Goal: Transaction & Acquisition: Purchase product/service

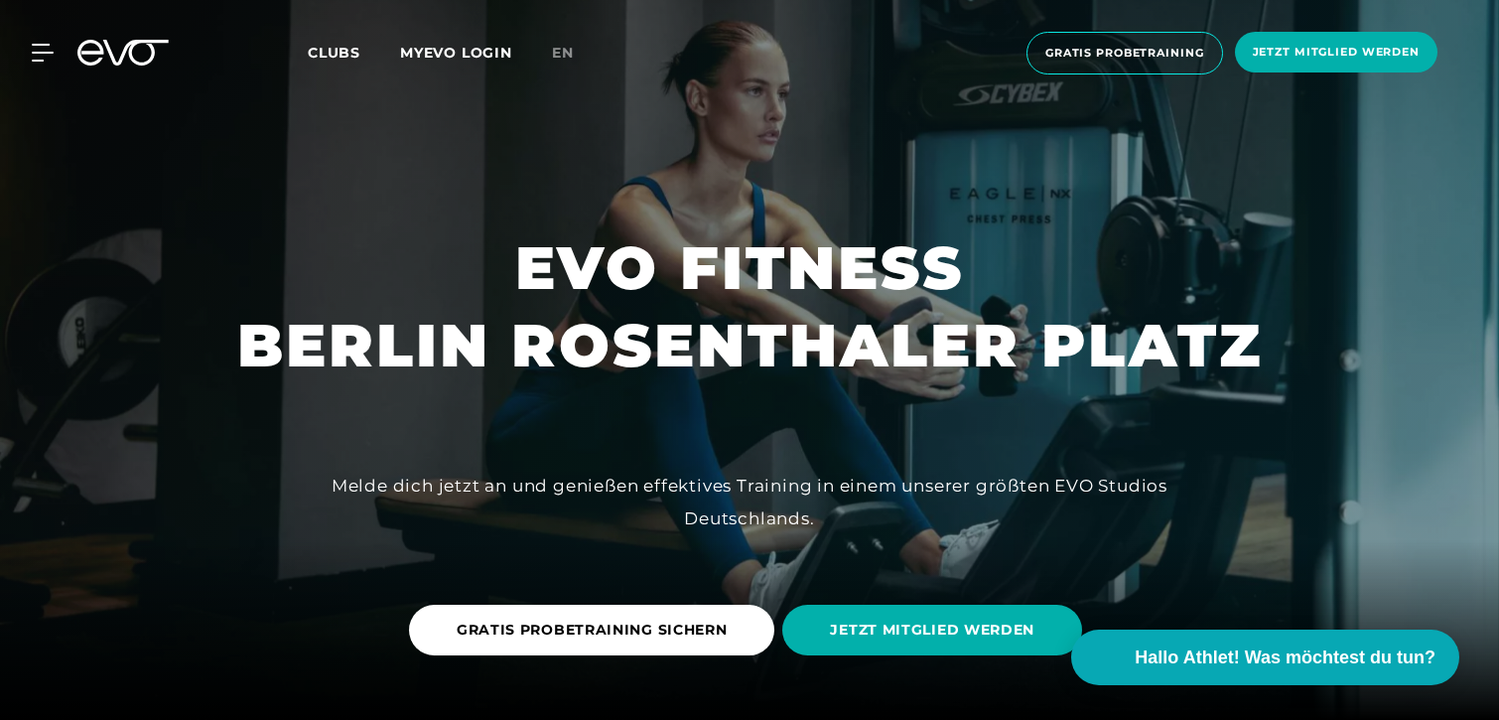
click at [341, 60] on span "Clubs" at bounding box center [334, 53] width 53 height 18
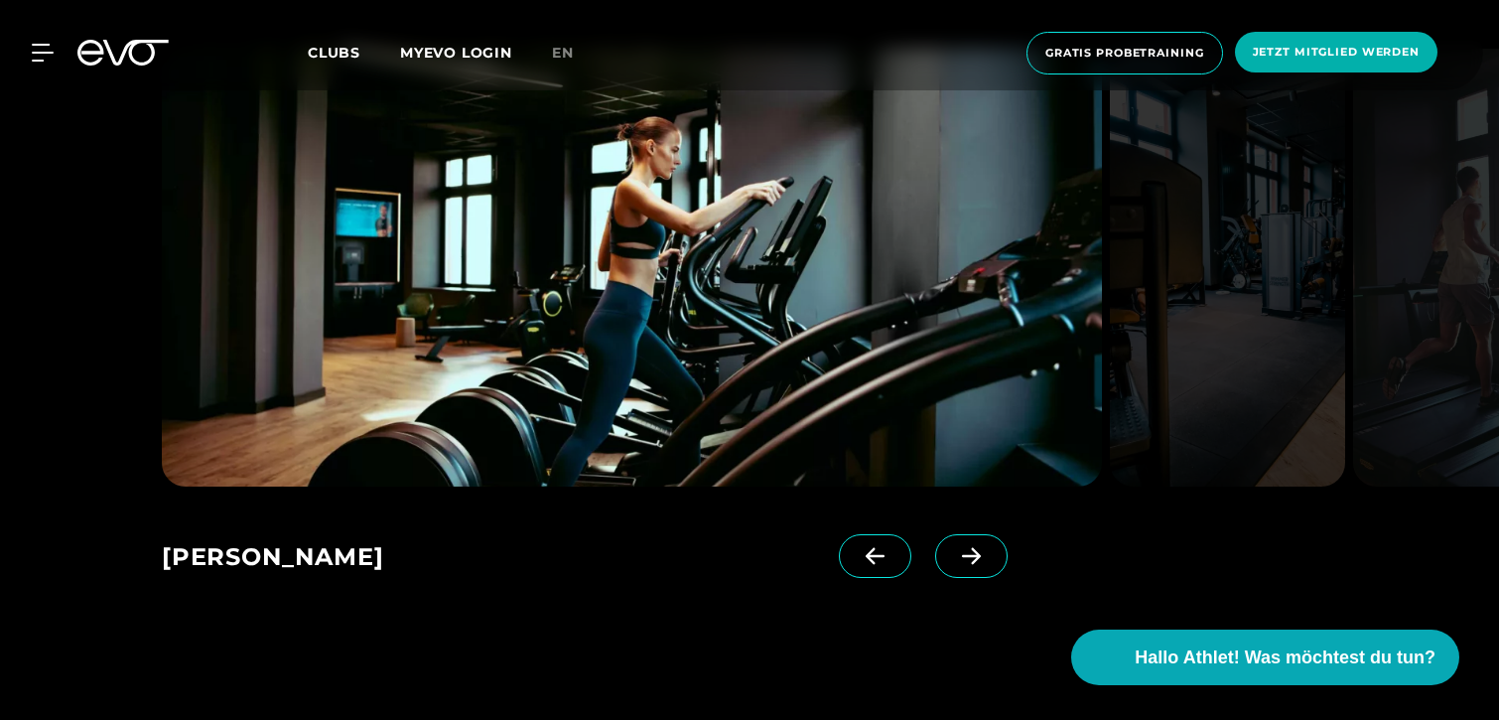
scroll to position [1225, 0]
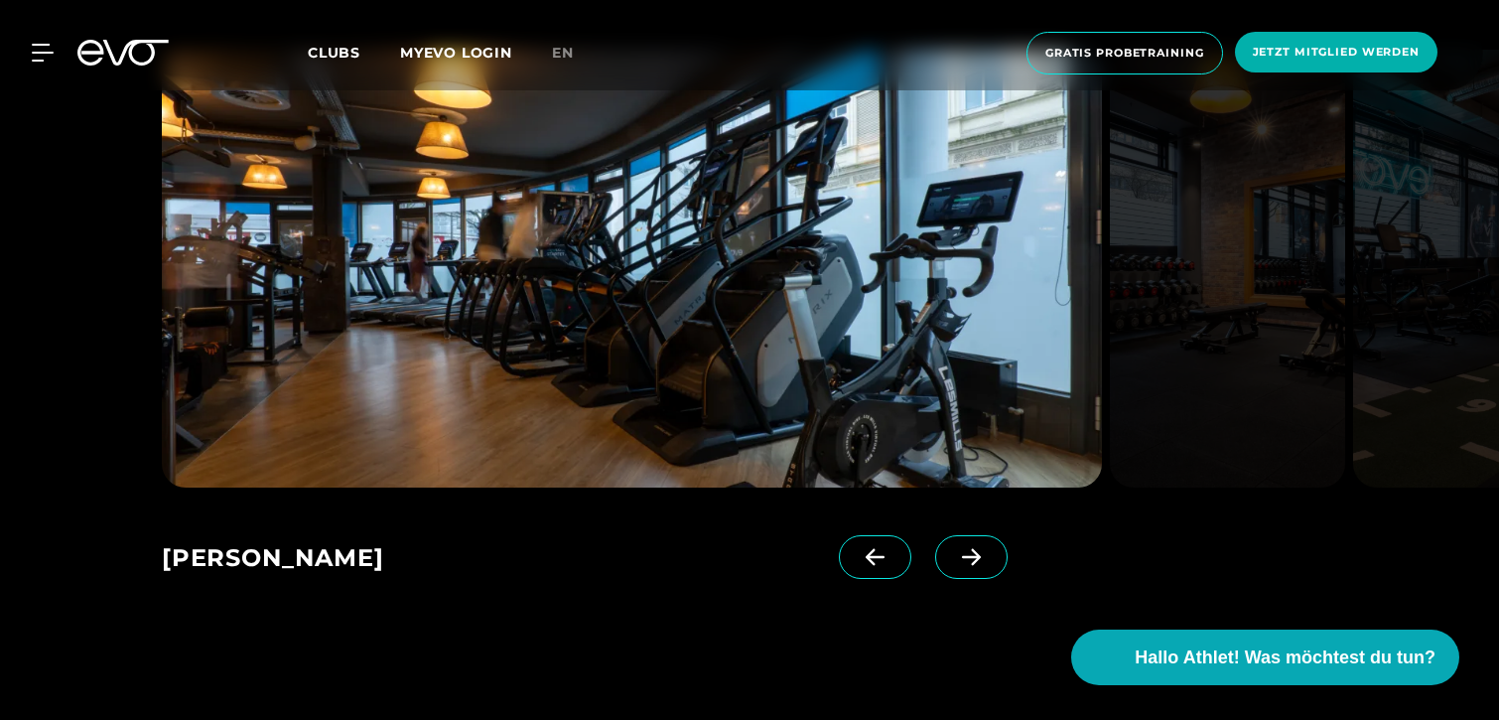
click at [965, 597] on link at bounding box center [975, 574] width 80 height 79
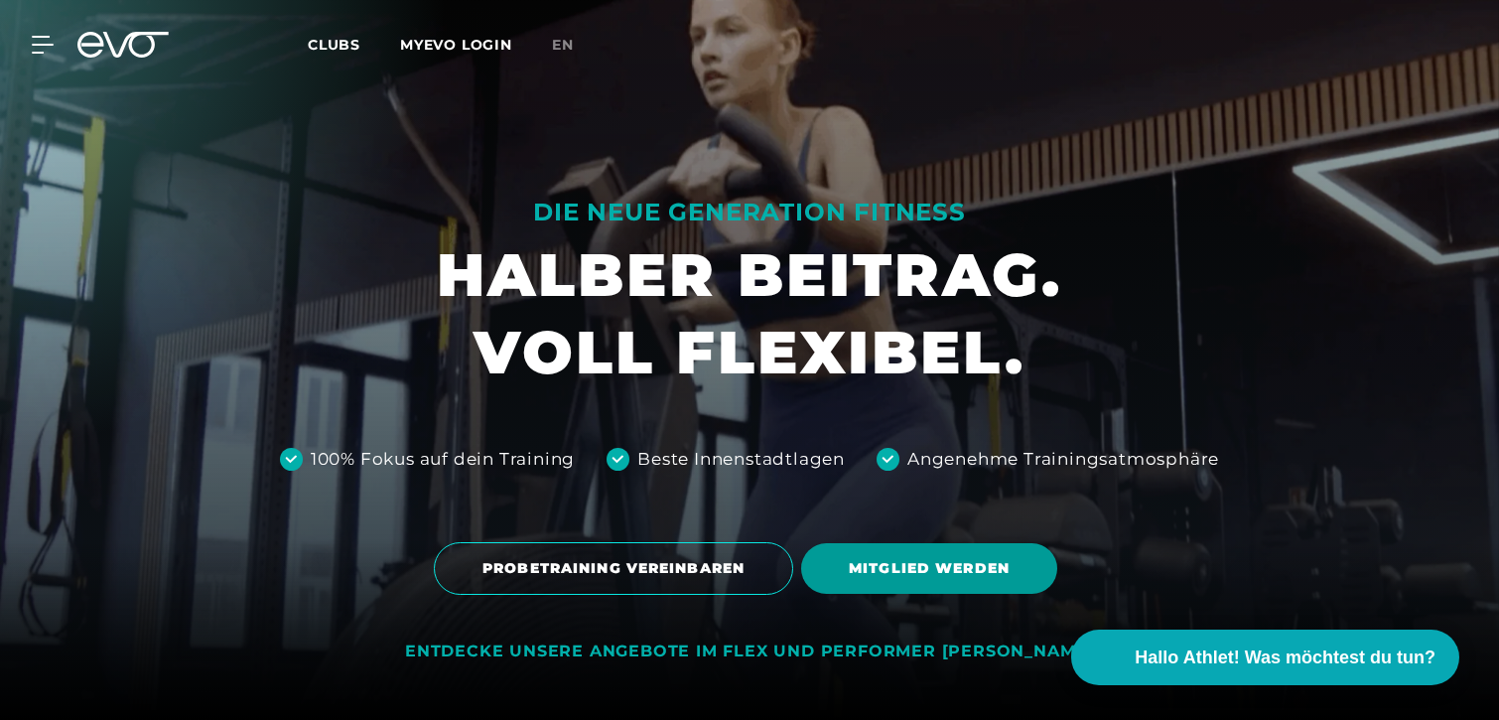
click at [962, 584] on span "MITGLIED WERDEN" at bounding box center [929, 568] width 256 height 51
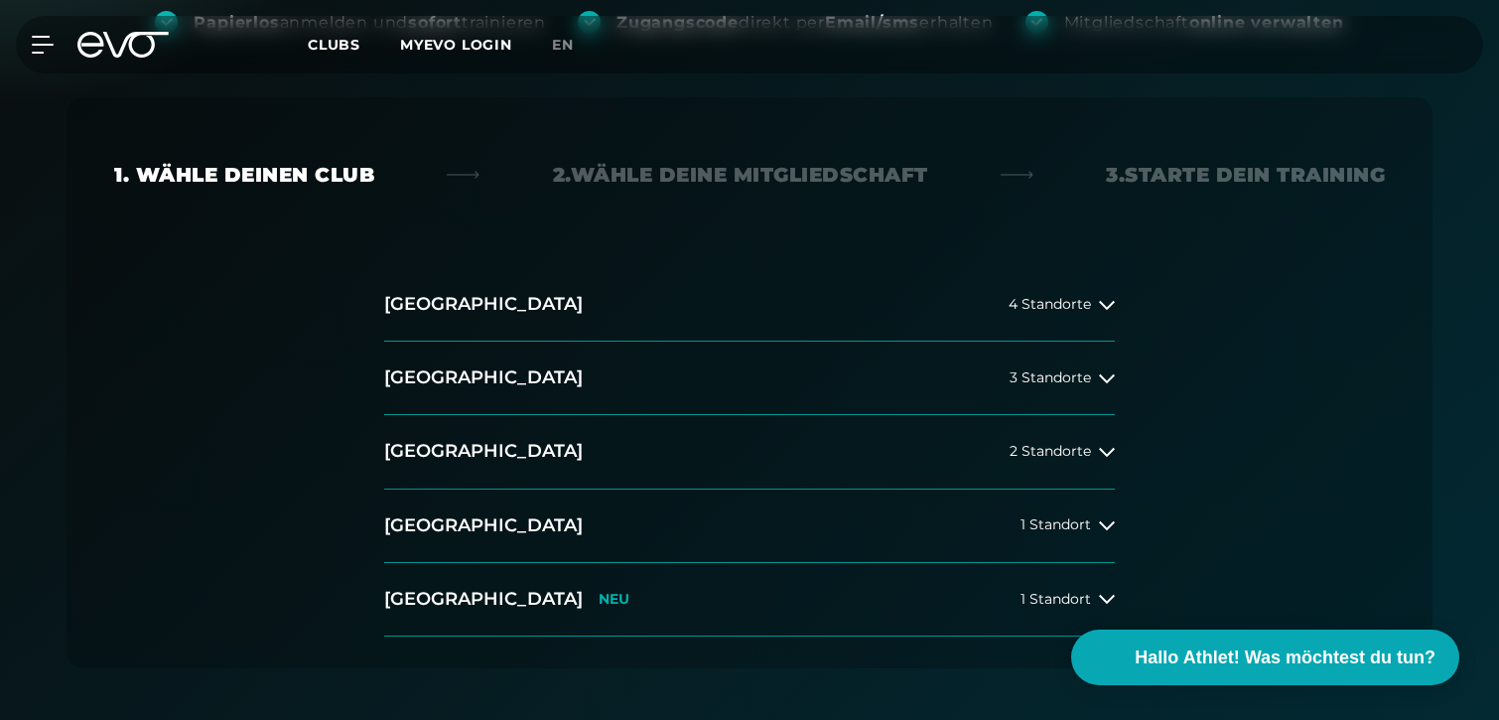
scroll to position [359, 0]
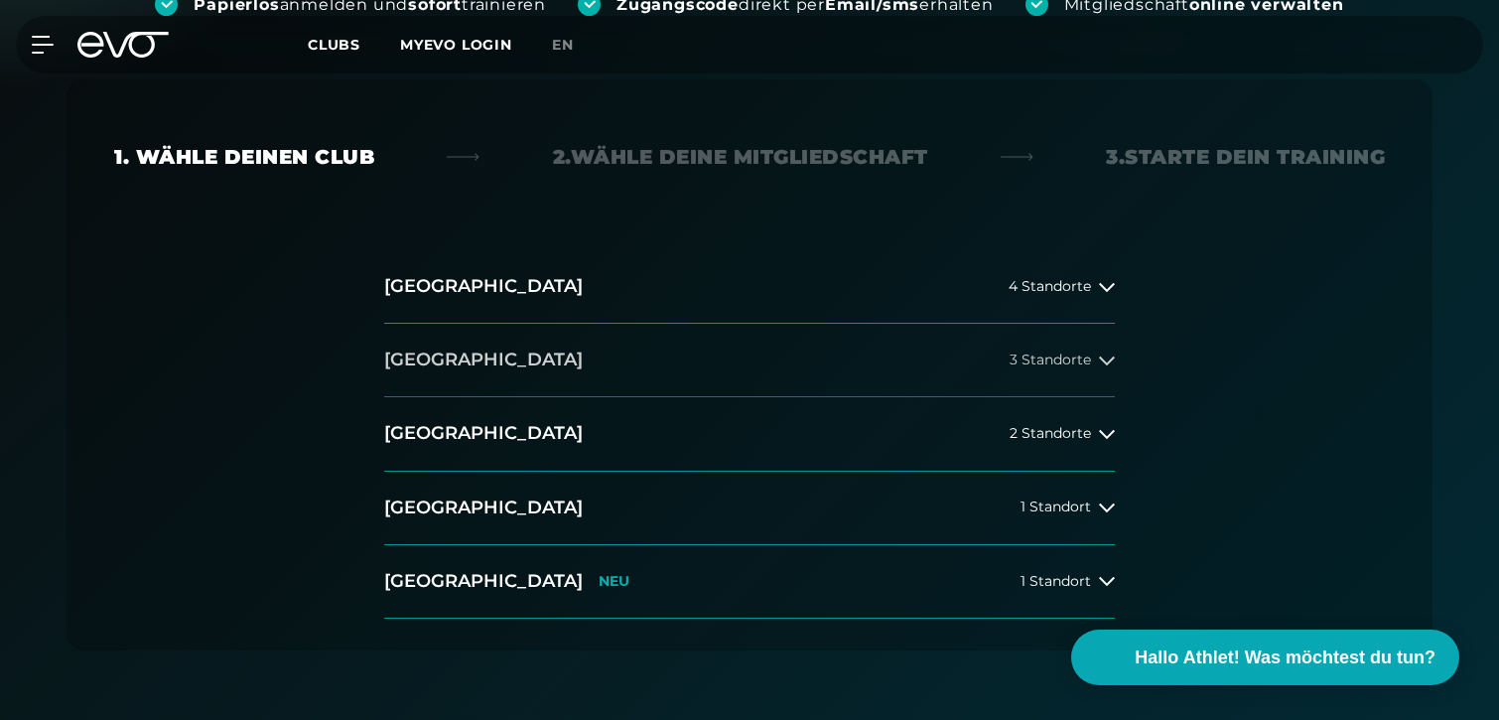
click at [429, 359] on h2 "[GEOGRAPHIC_DATA]" at bounding box center [483, 359] width 199 height 25
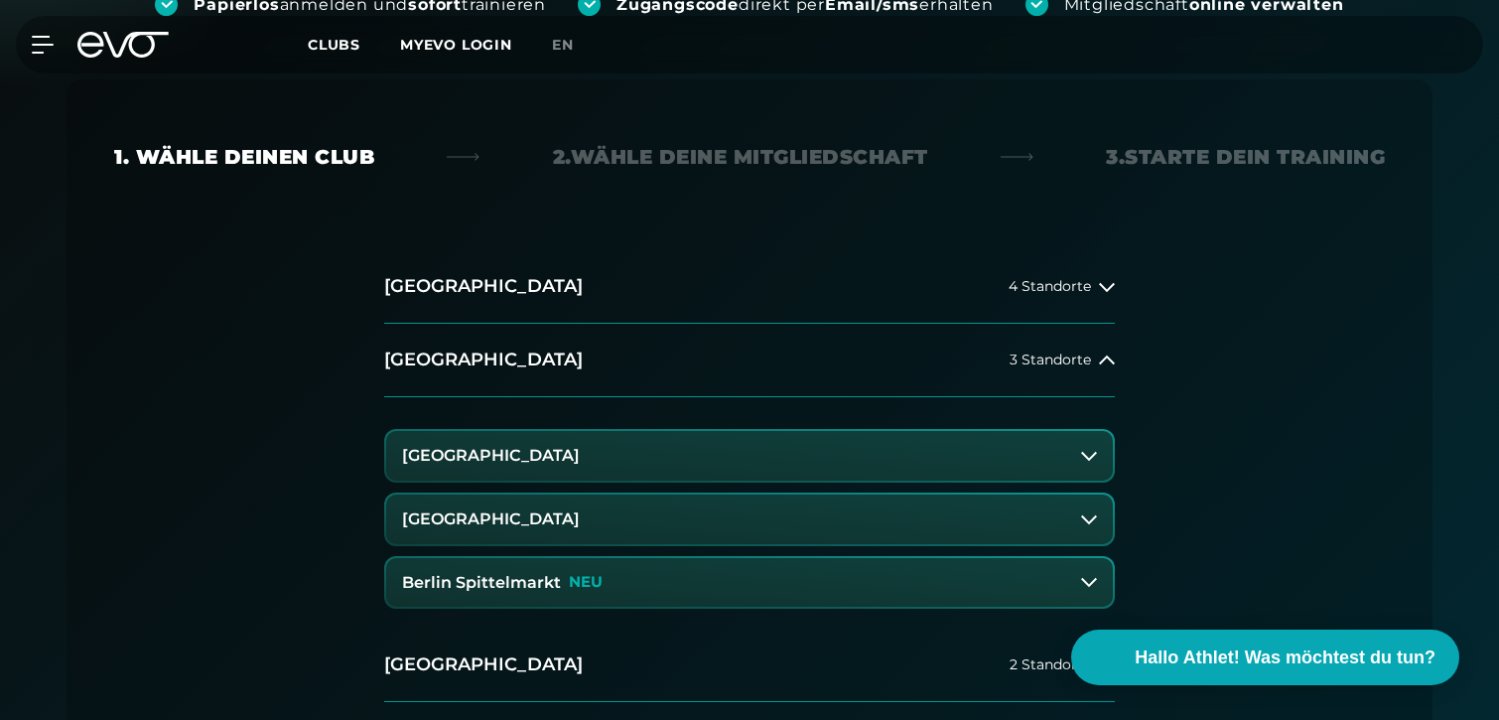
click at [499, 464] on h3 "[GEOGRAPHIC_DATA]" at bounding box center [491, 456] width 178 height 18
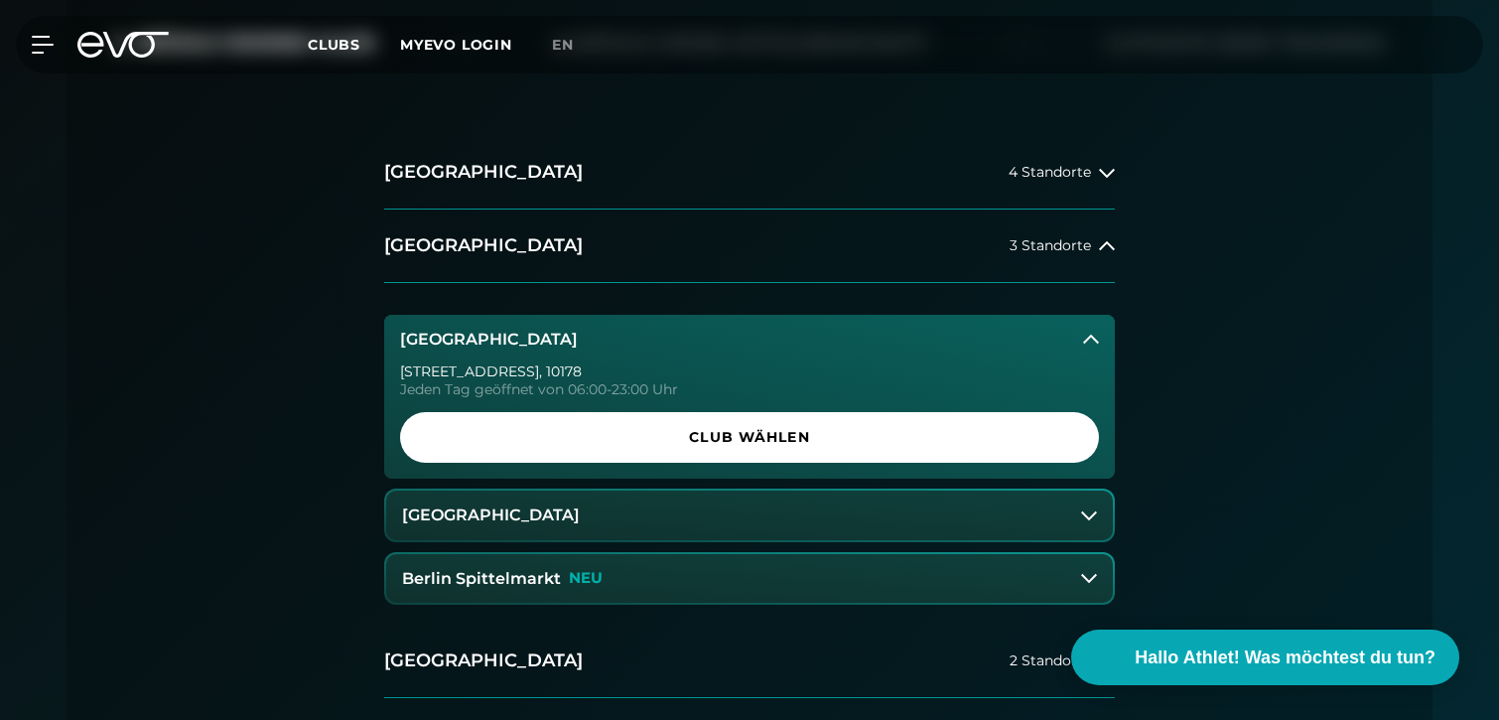
scroll to position [535, 0]
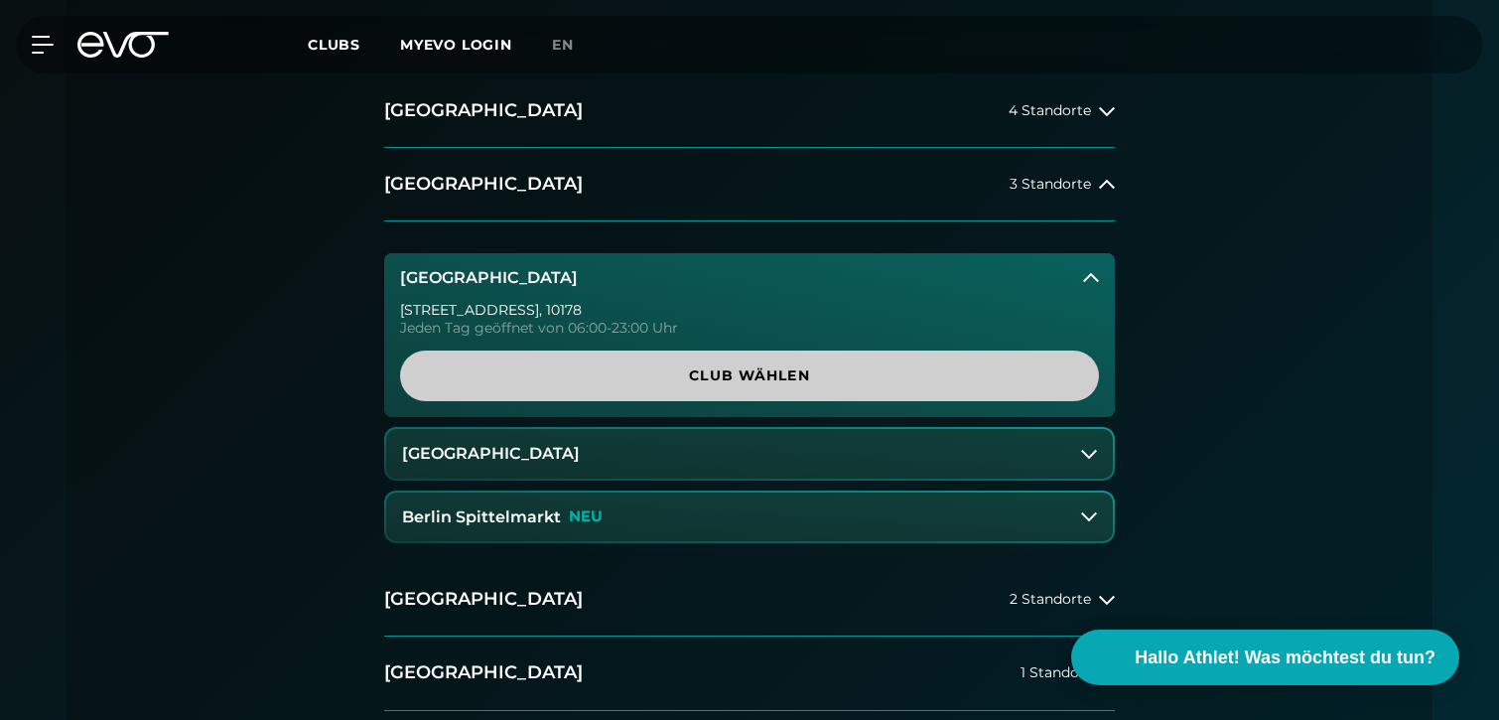
click at [672, 371] on span "Club wählen" at bounding box center [750, 375] width 604 height 21
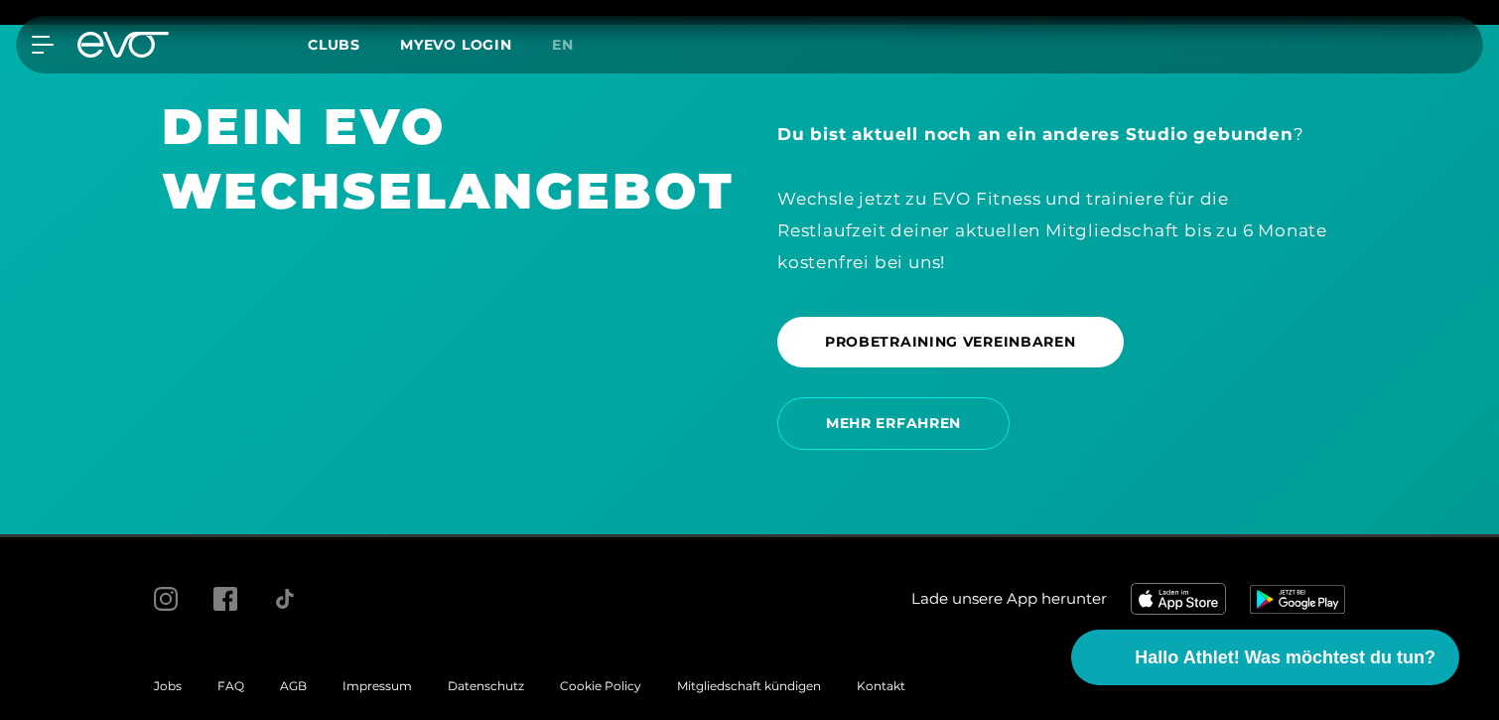
scroll to position [4281, 0]
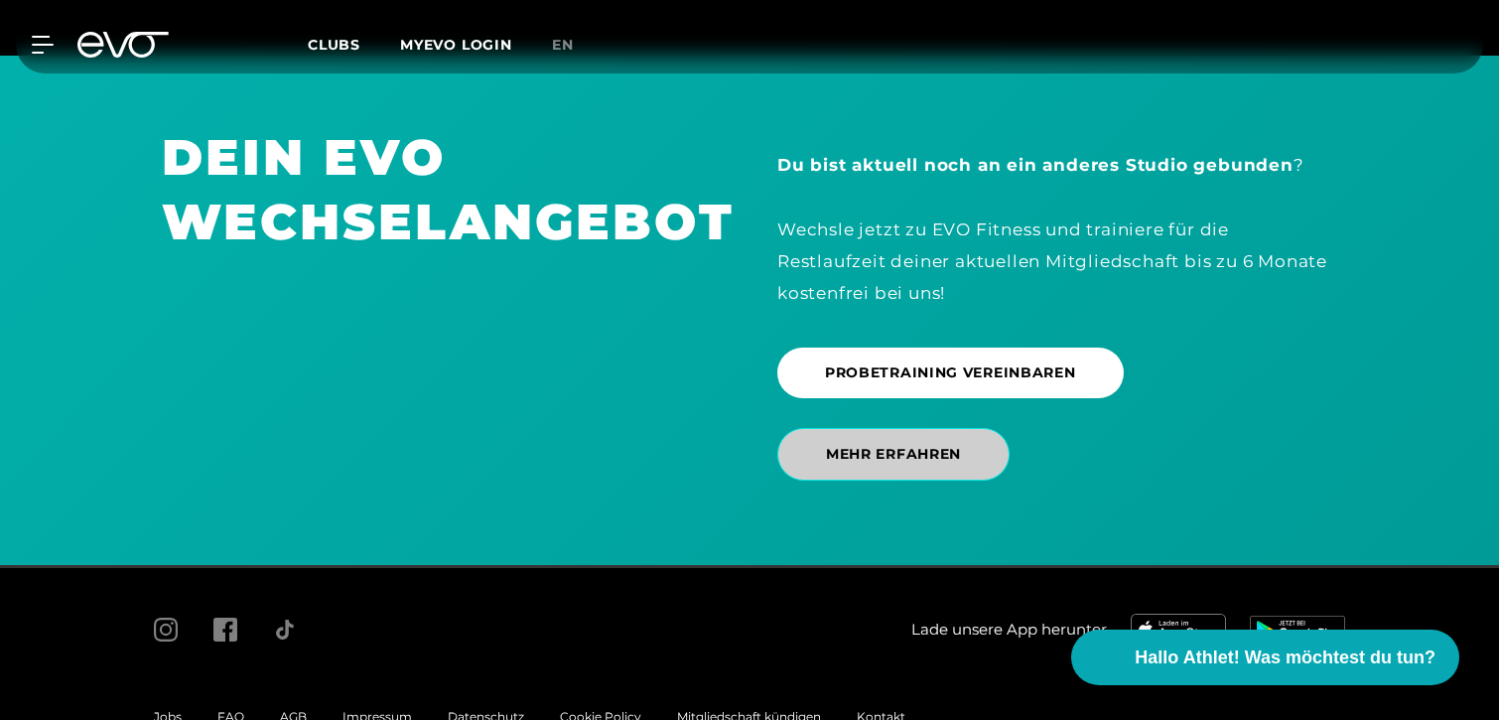
click at [911, 428] on span "MEHR ERFAHREN" at bounding box center [893, 454] width 232 height 53
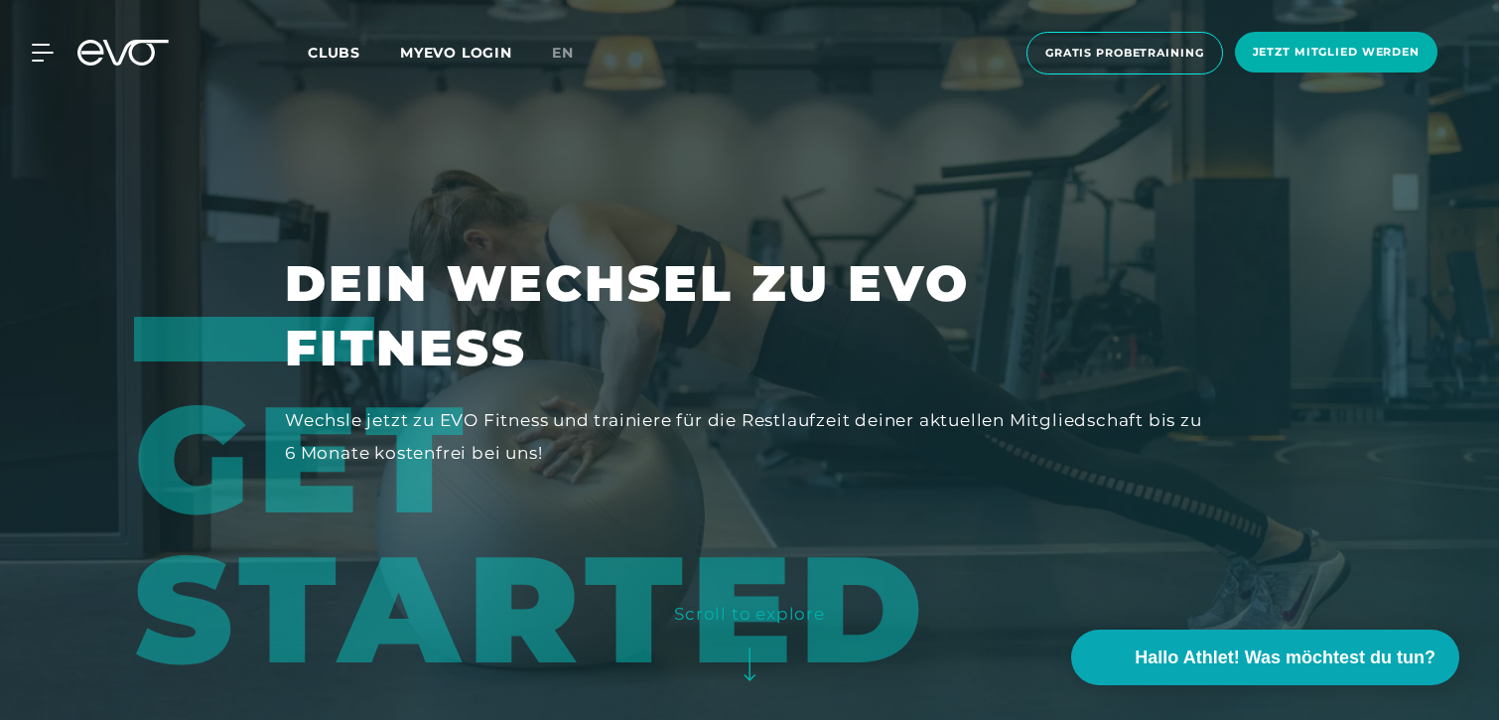
click at [349, 38] on div "MyEVO Login Über EVO Mitgliedschaften Probetraining TAGESPASS EVO Studios [GEOG…" at bounding box center [749, 53] width 1491 height 74
click at [345, 68] on div "MyEVO Login Über EVO Mitgliedschaften Probetraining TAGESPASS EVO Studios [GEOG…" at bounding box center [749, 53] width 1491 height 74
click at [346, 52] on span "Clubs" at bounding box center [334, 53] width 53 height 18
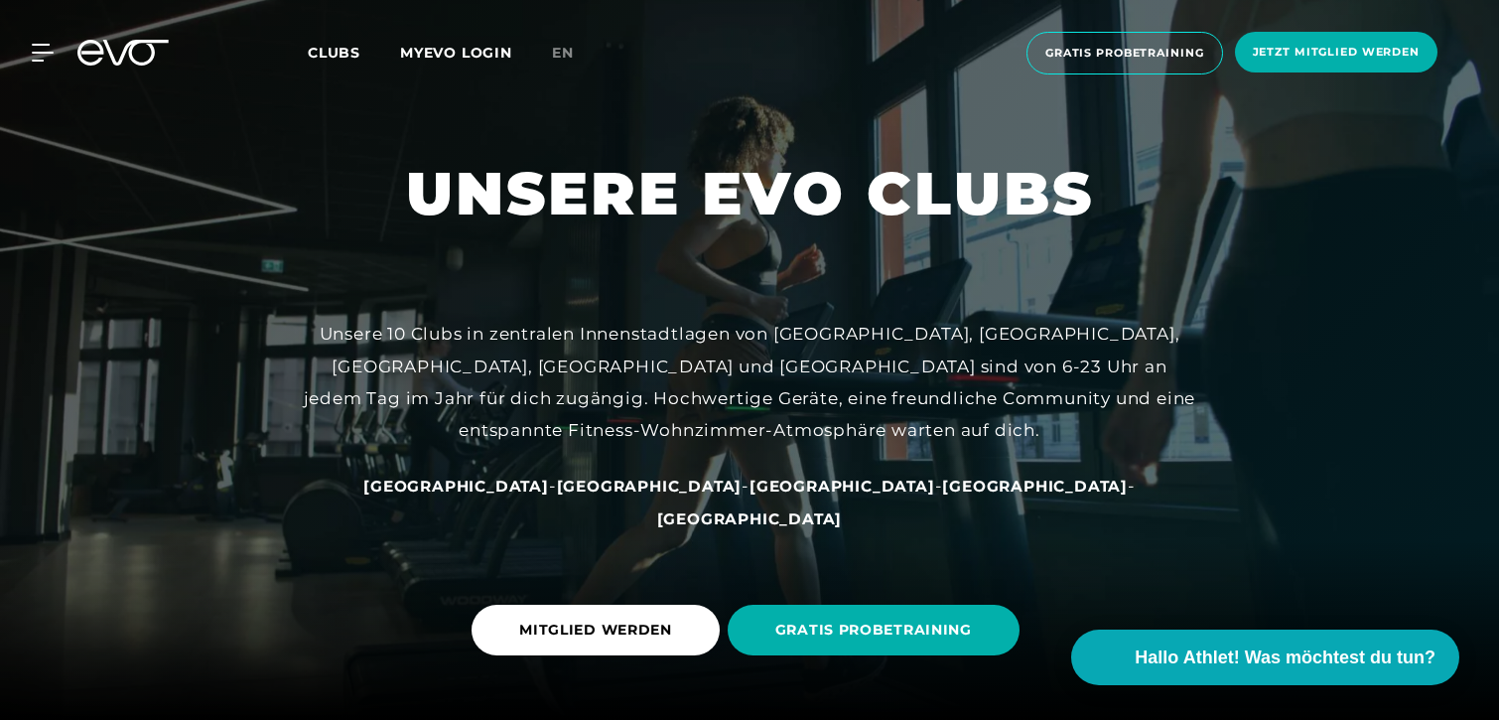
click at [132, 55] on icon at bounding box center [122, 53] width 91 height 26
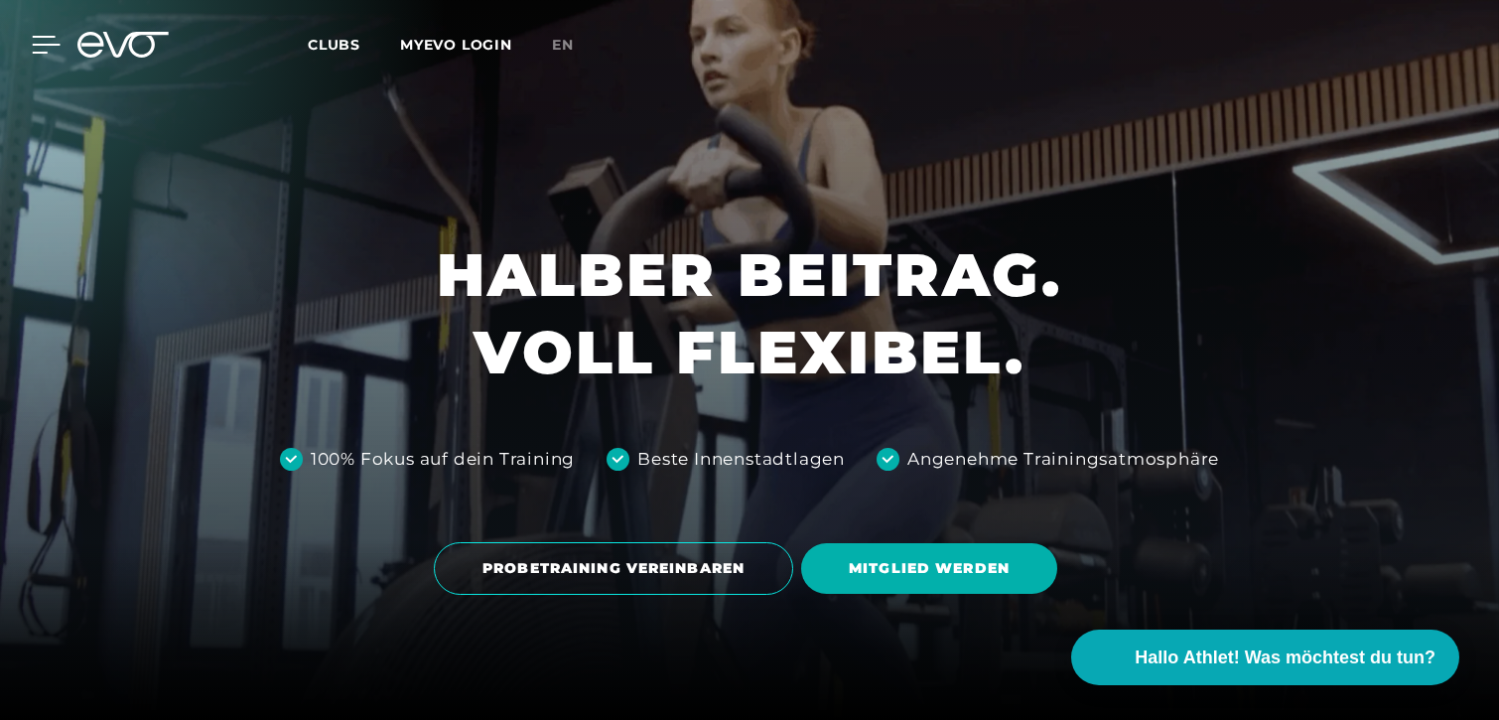
click at [28, 51] on div at bounding box center [31, 45] width 60 height 18
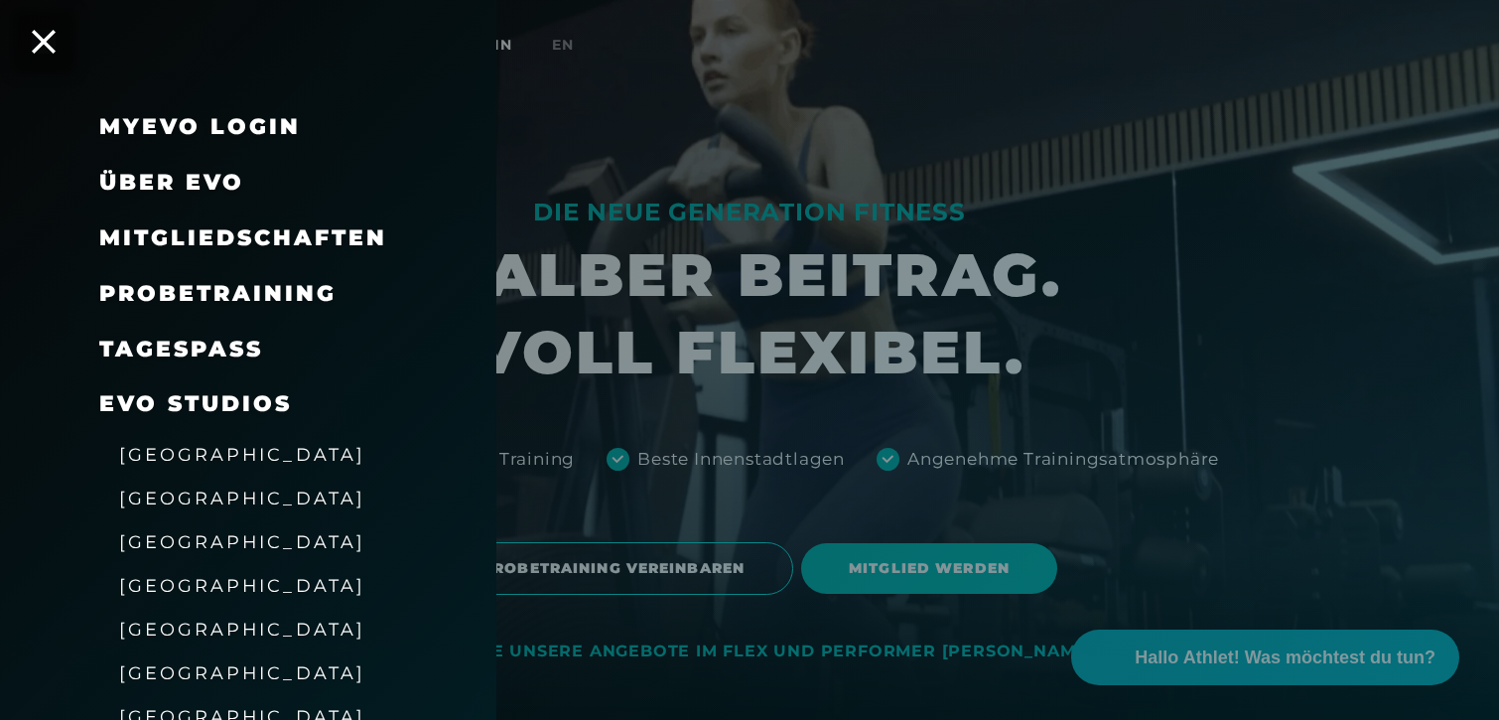
scroll to position [48, 0]
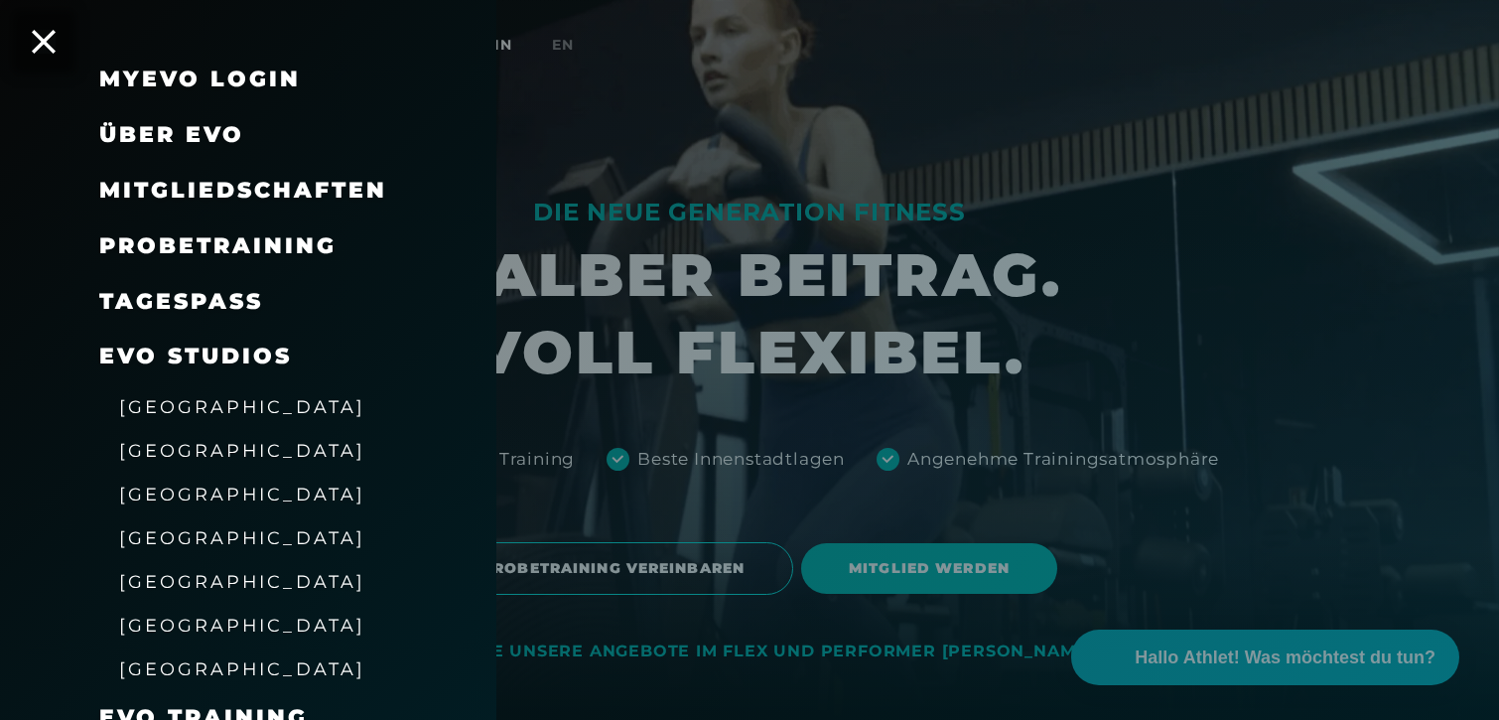
click at [178, 467] on div "[GEOGRAPHIC_DATA]" at bounding box center [272, 450] width 347 height 44
click at [175, 458] on span "[GEOGRAPHIC_DATA]" at bounding box center [242, 450] width 246 height 21
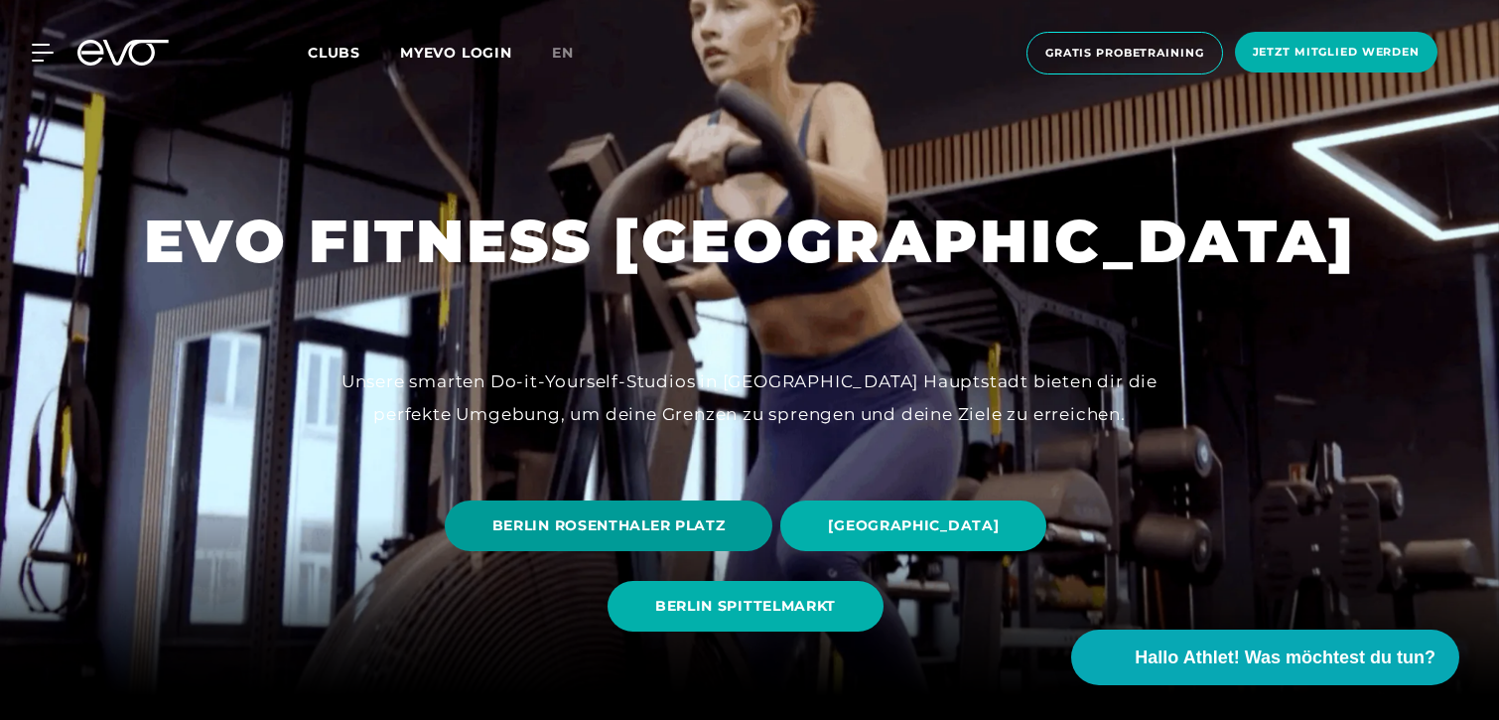
scroll to position [25, 0]
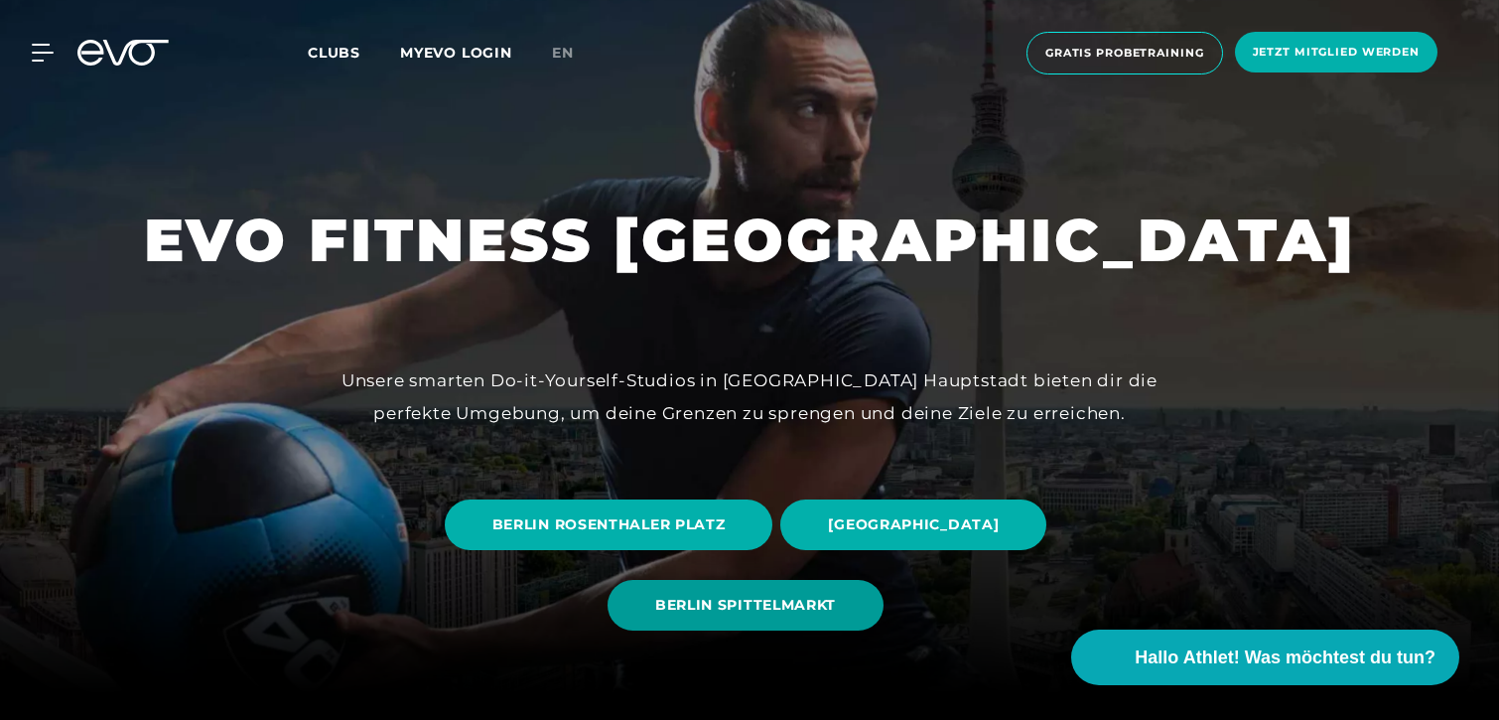
click at [704, 591] on span "BERLIN SPITTELMARKT" at bounding box center [746, 605] width 276 height 51
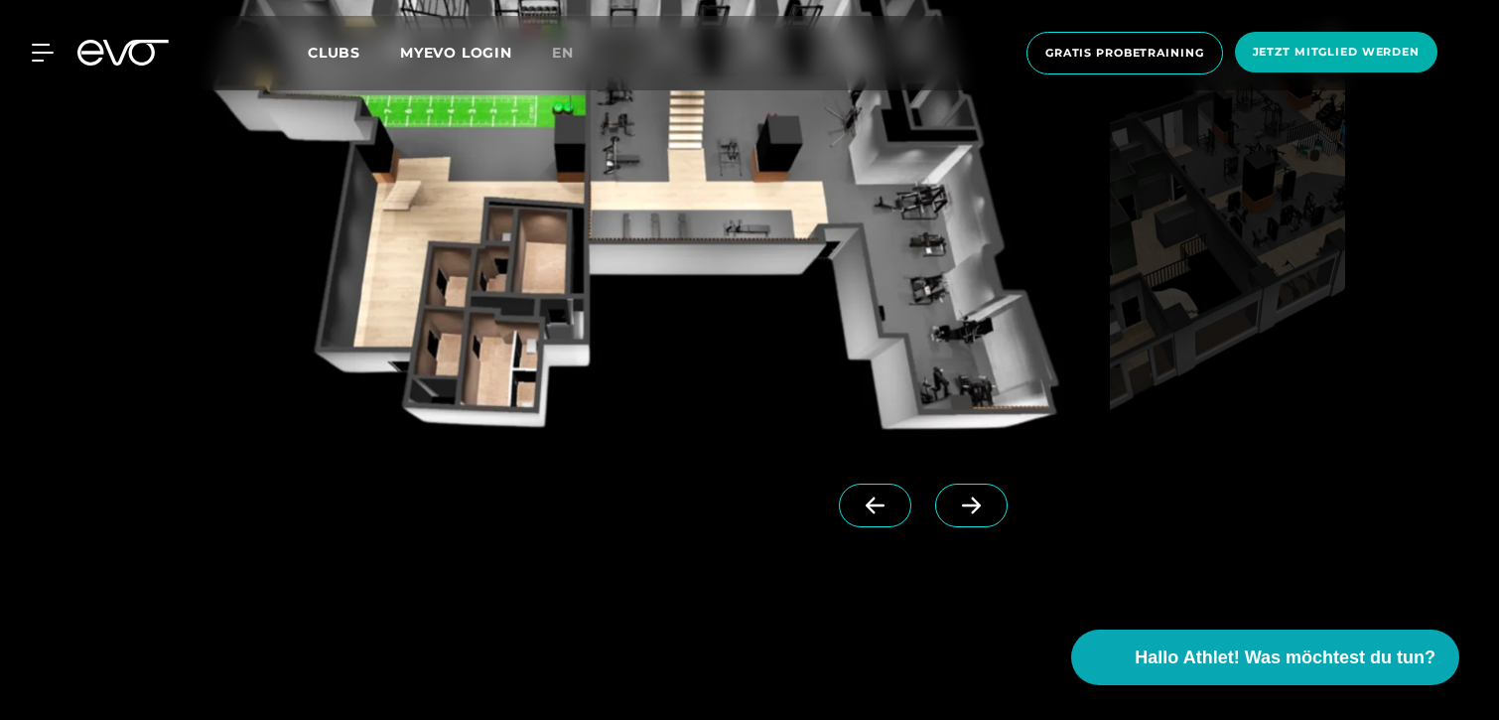
scroll to position [1901, 0]
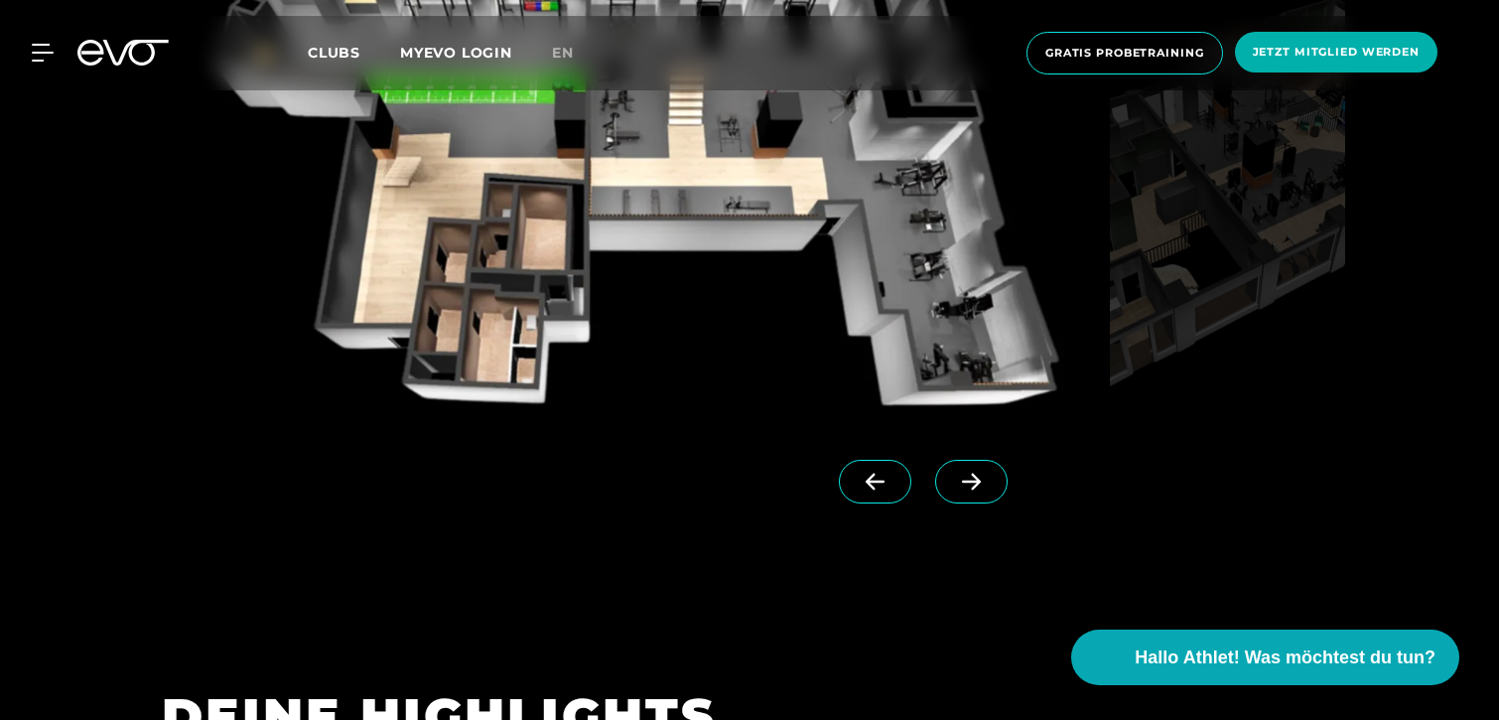
click at [943, 499] on span at bounding box center [971, 482] width 72 height 44
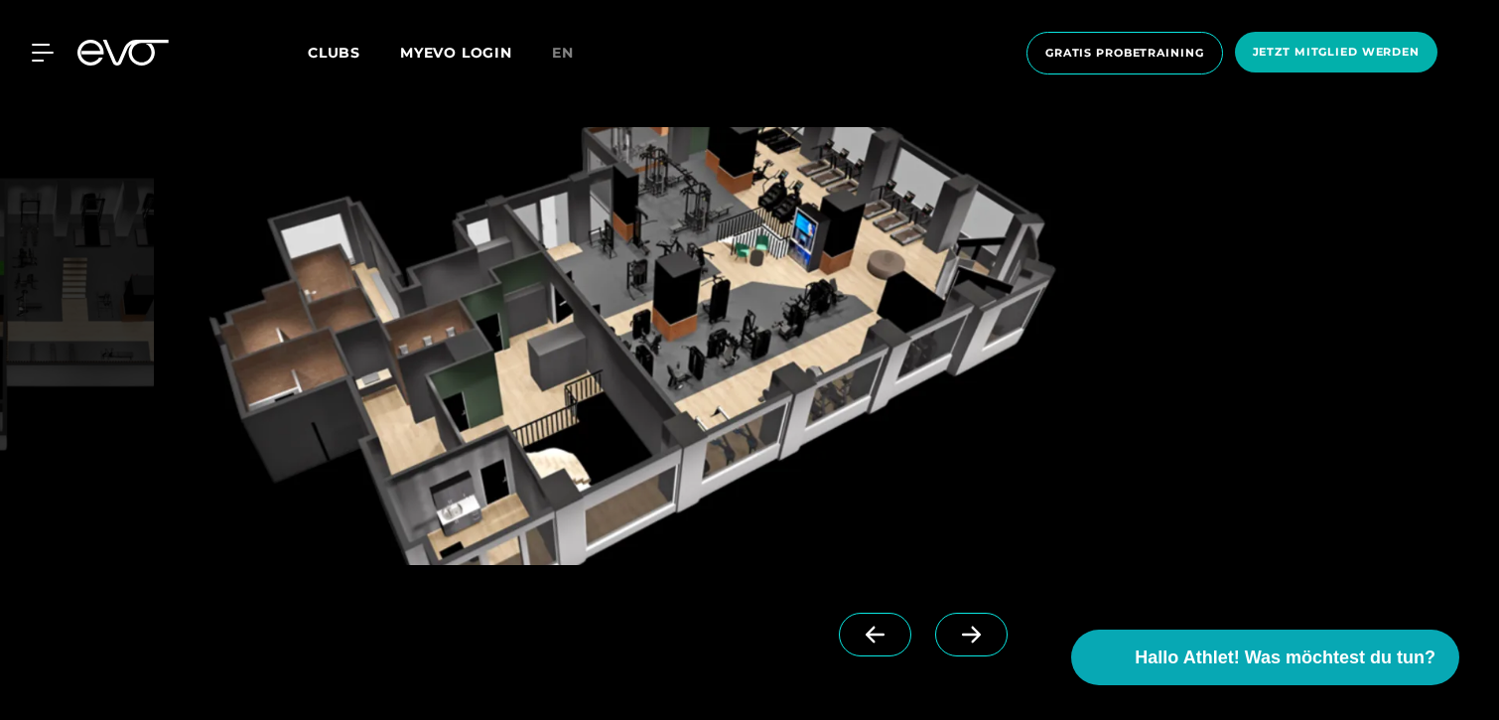
scroll to position [1731, 0]
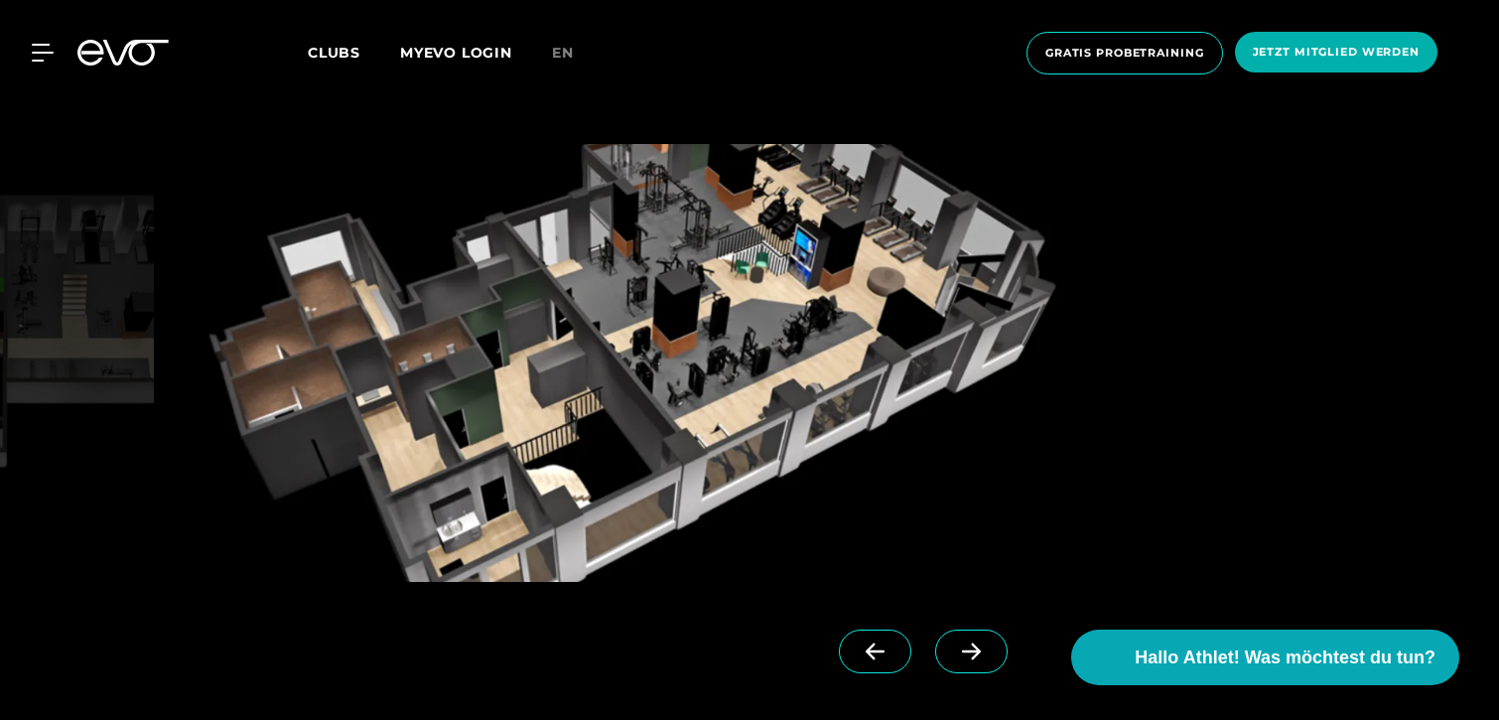
click at [935, 650] on span at bounding box center [971, 651] width 72 height 44
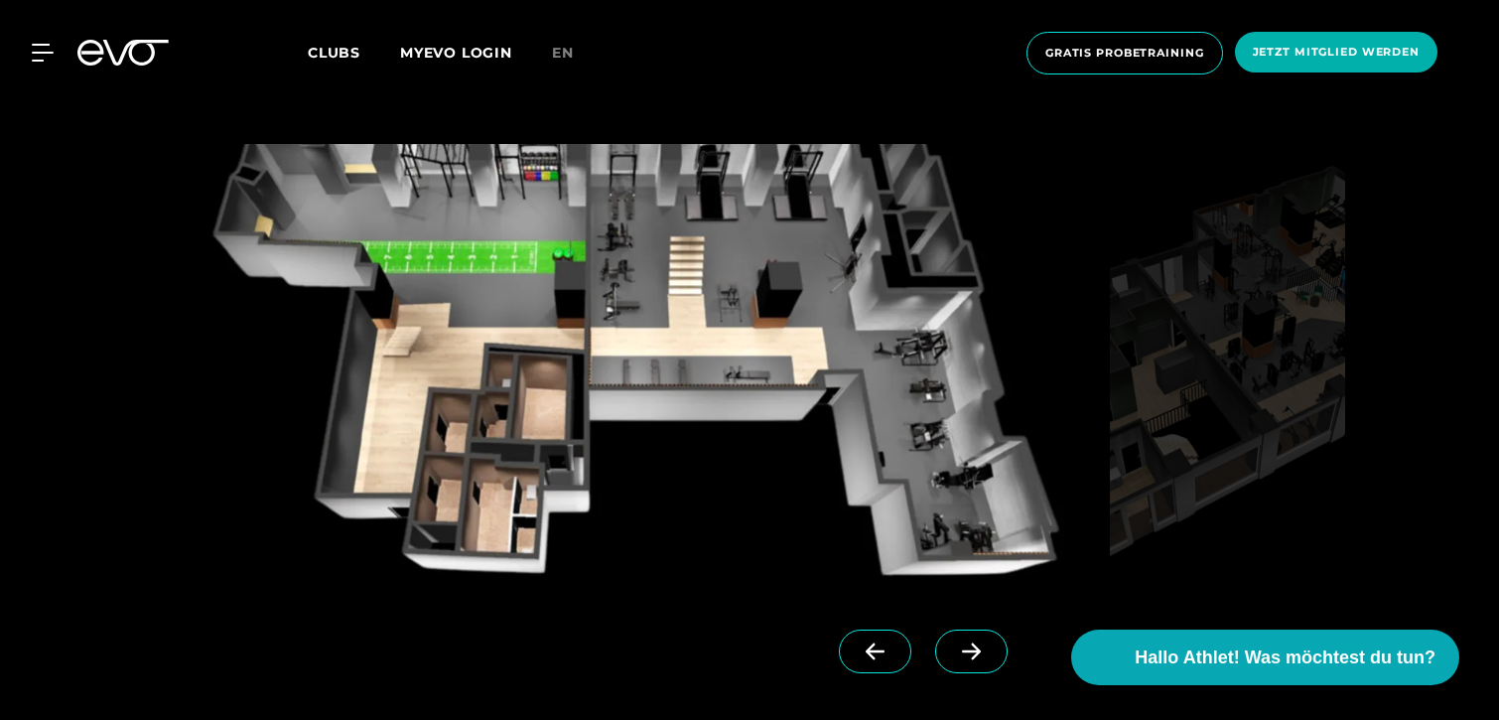
click at [935, 650] on span at bounding box center [971, 651] width 72 height 44
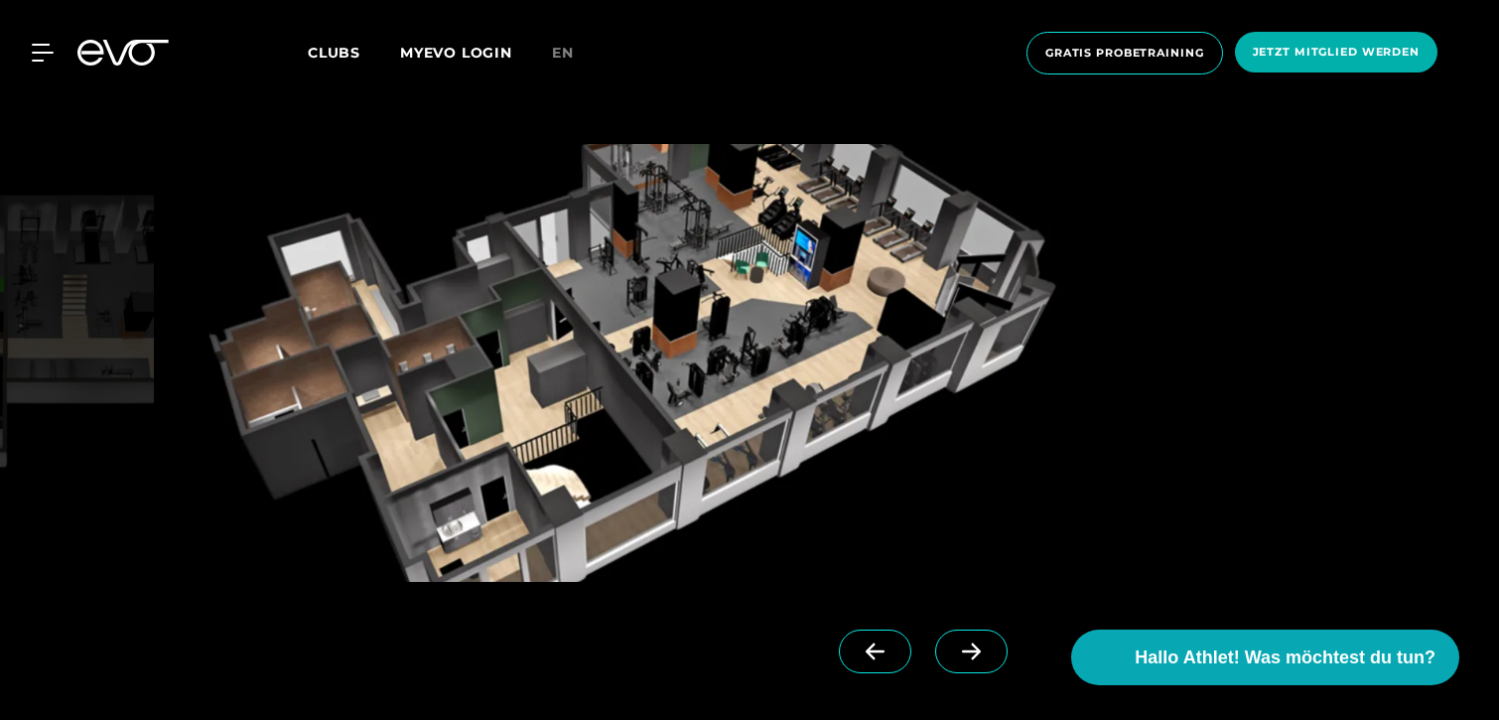
click at [935, 650] on span at bounding box center [971, 651] width 72 height 44
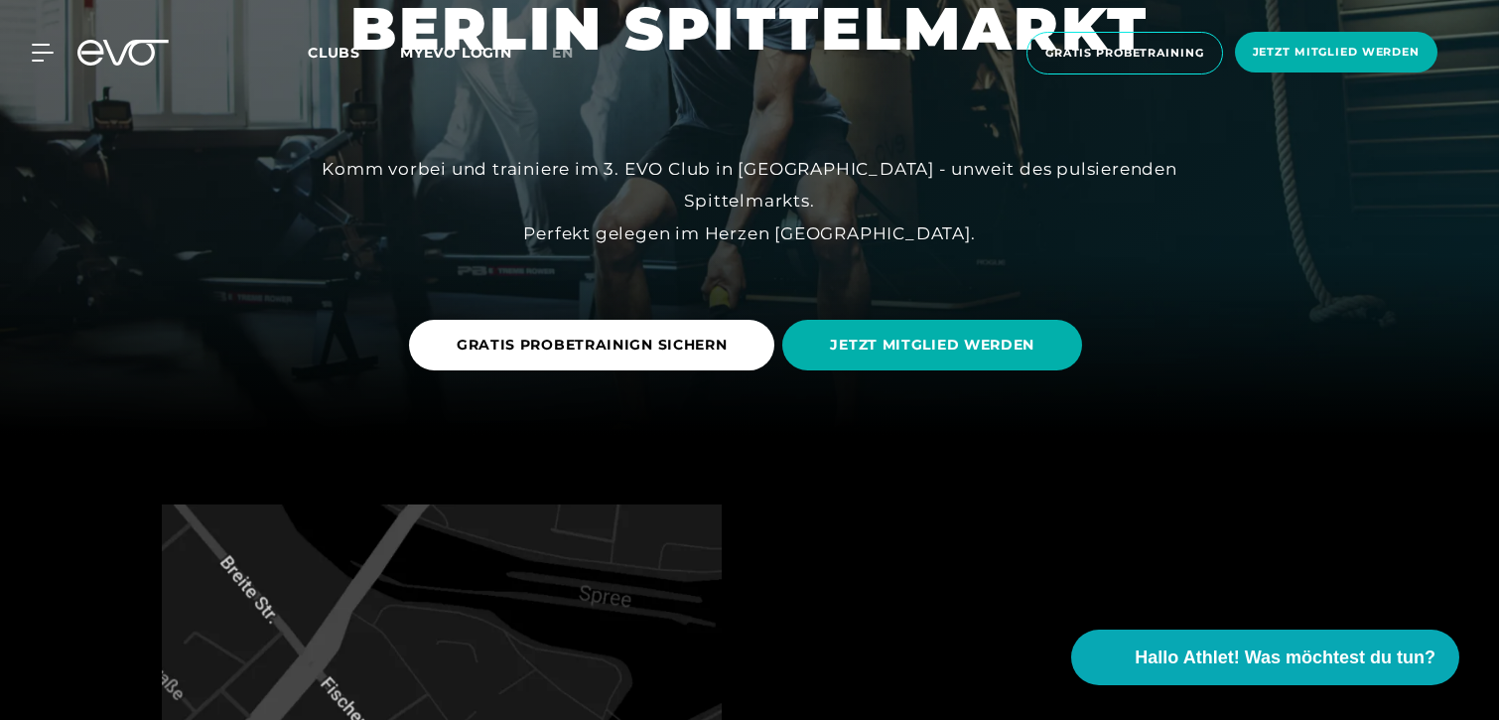
scroll to position [0, 0]
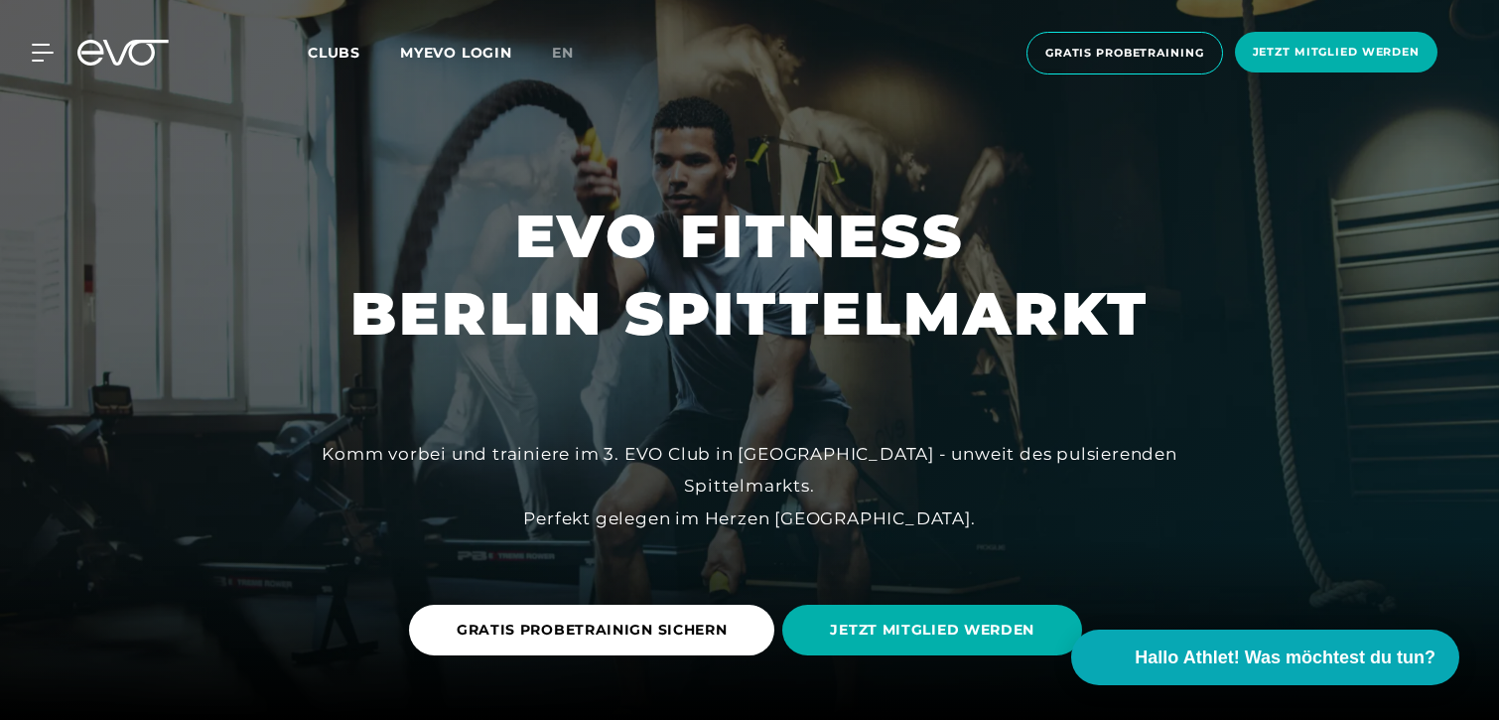
click at [316, 52] on span "Clubs" at bounding box center [334, 53] width 53 height 18
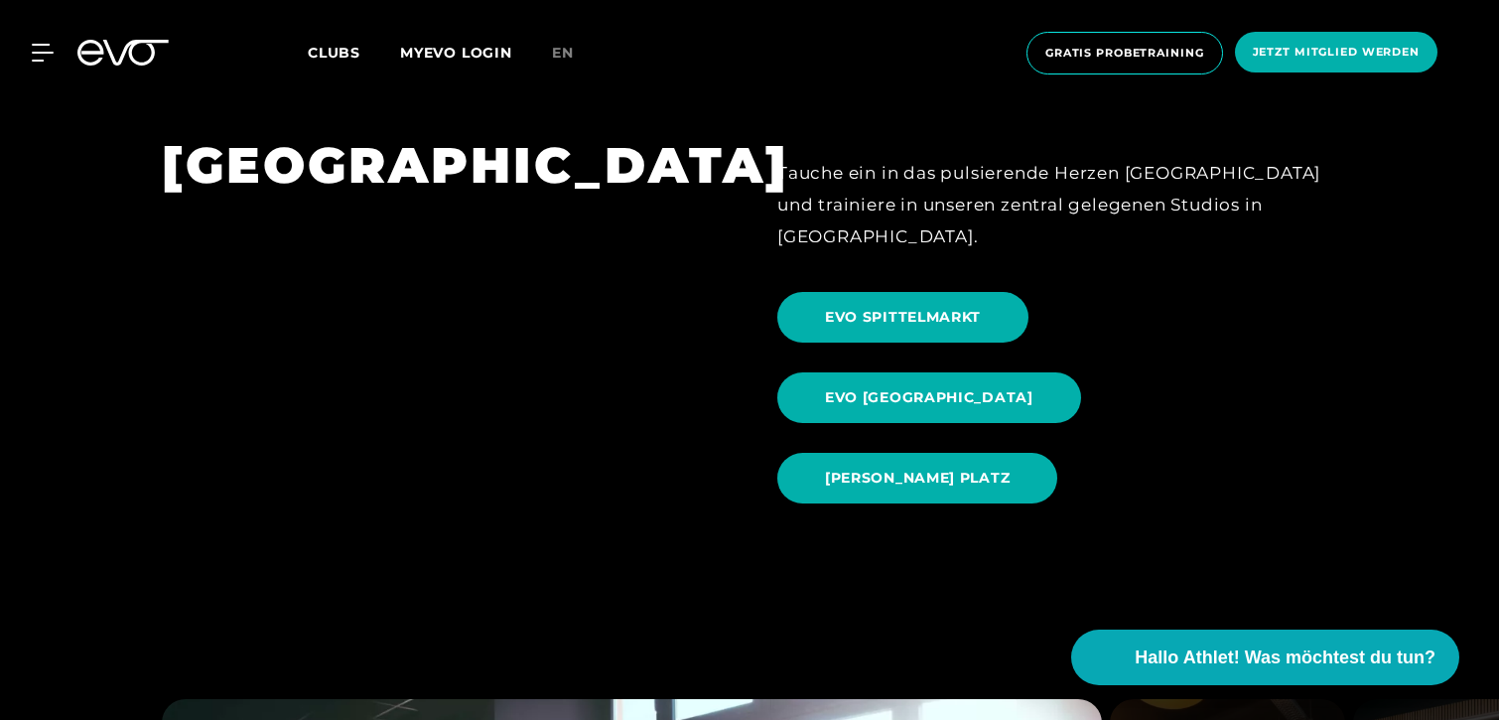
scroll to position [1848, 0]
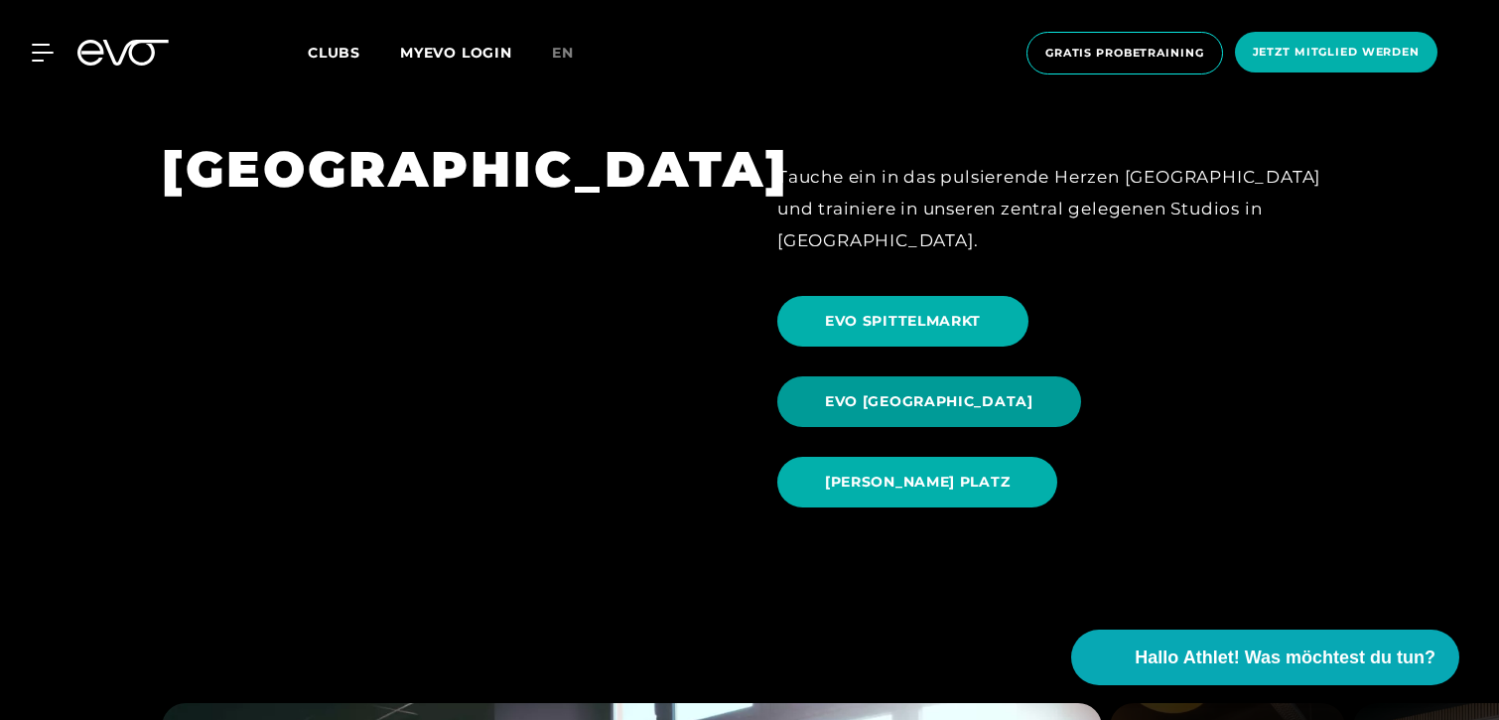
click at [1081, 376] on span "EVO [GEOGRAPHIC_DATA]" at bounding box center [929, 401] width 304 height 51
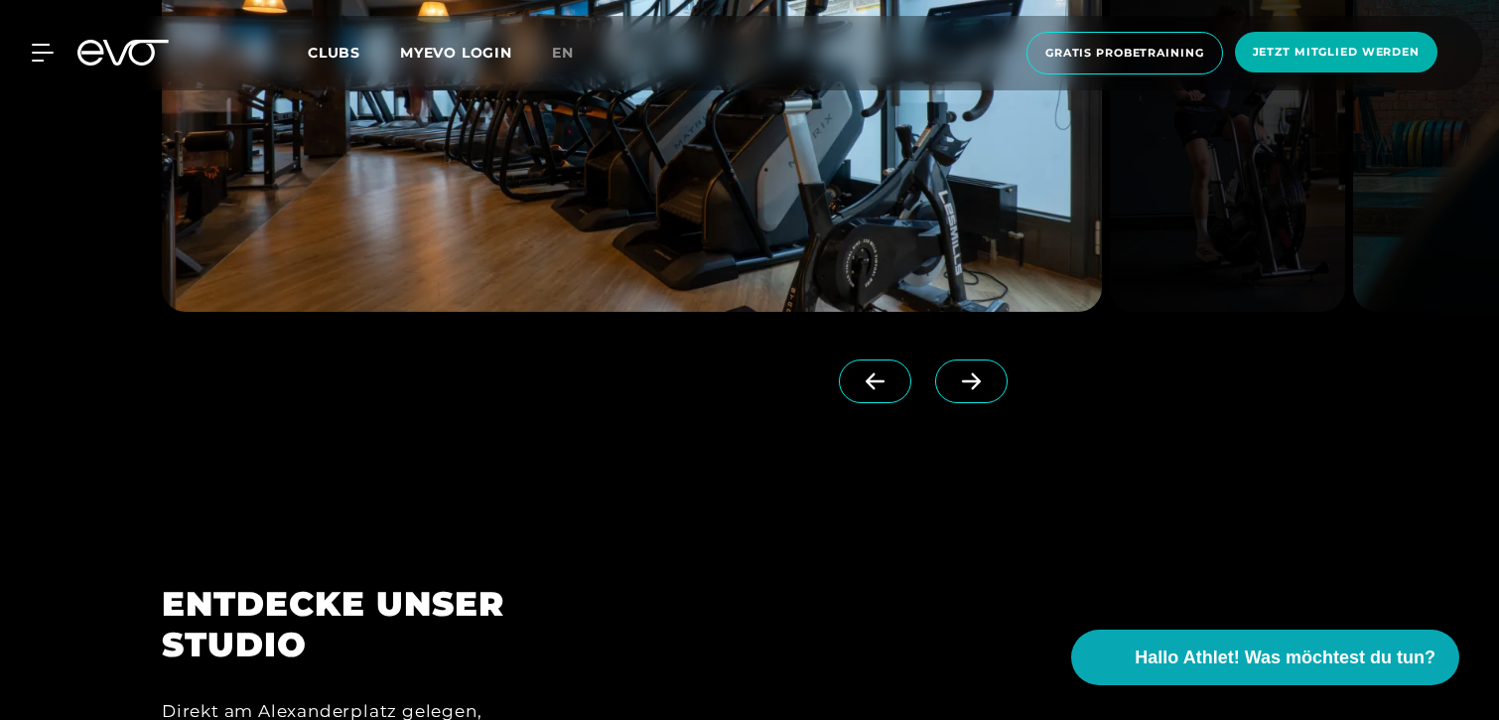
scroll to position [1987, 0]
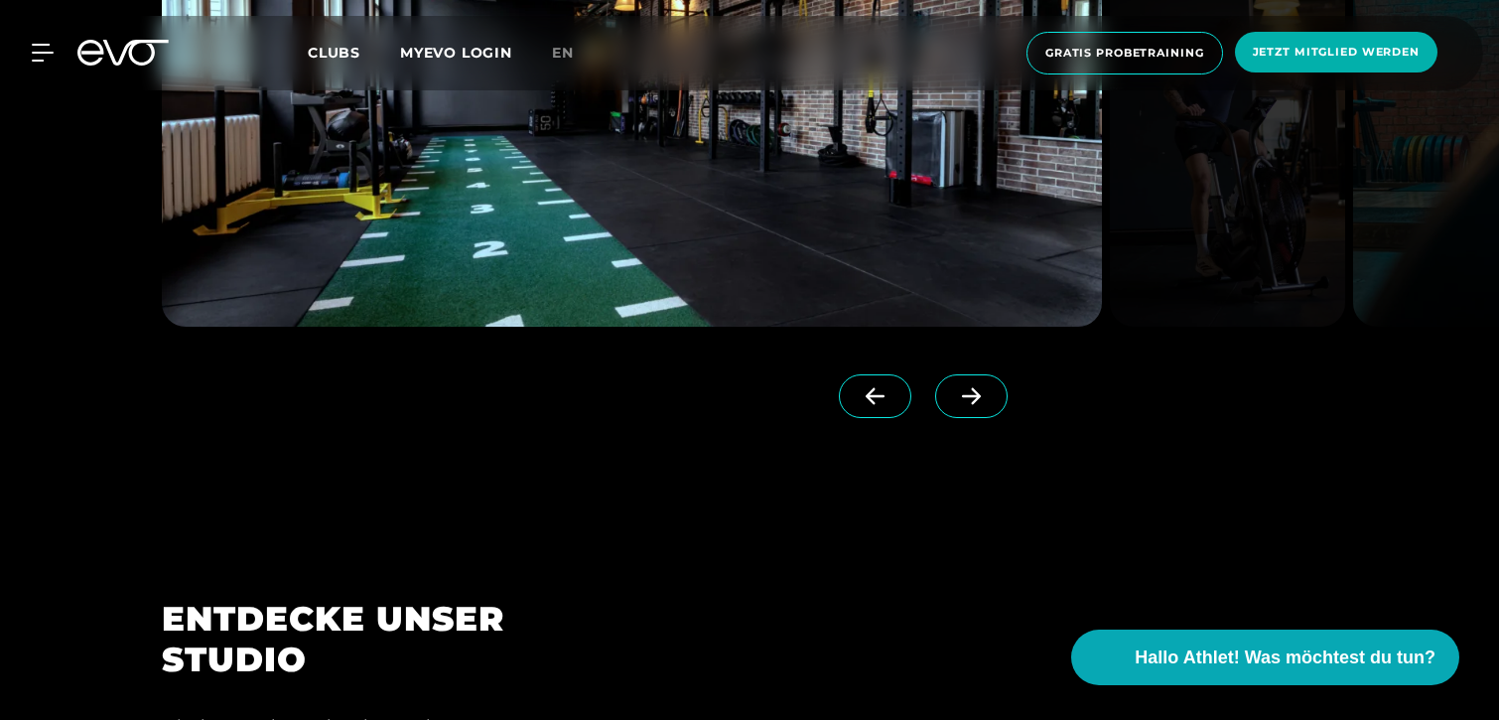
click at [935, 403] on span at bounding box center [971, 396] width 72 height 44
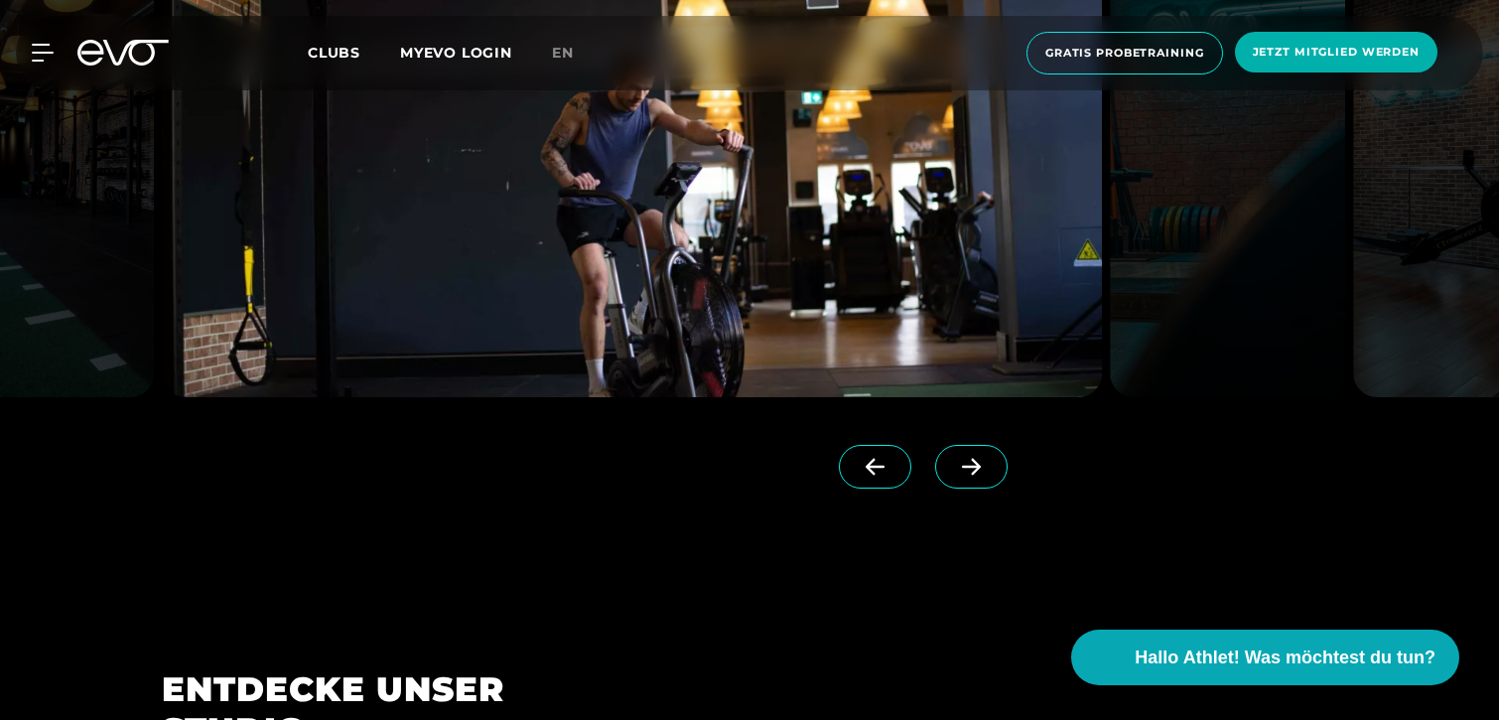
scroll to position [1889, 0]
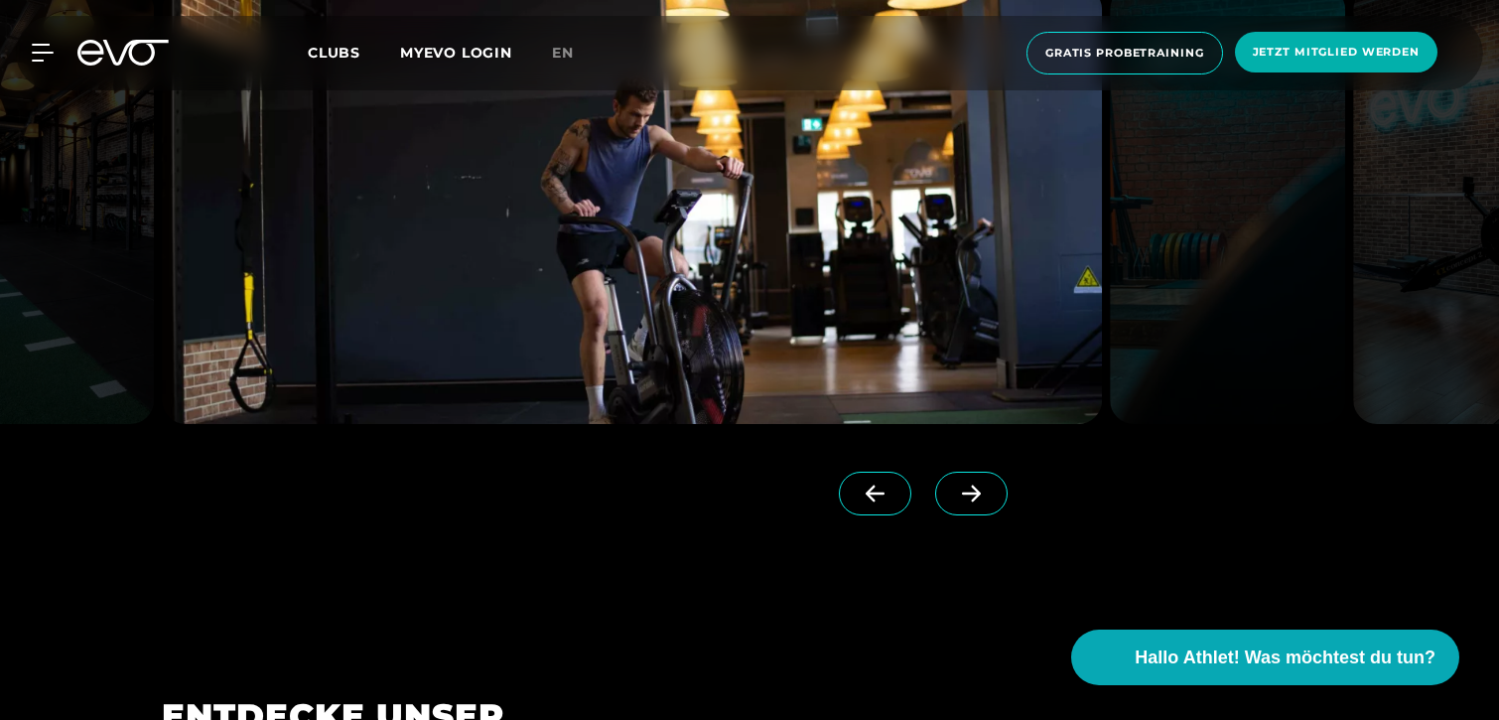
click at [938, 538] on link at bounding box center [975, 511] width 80 height 79
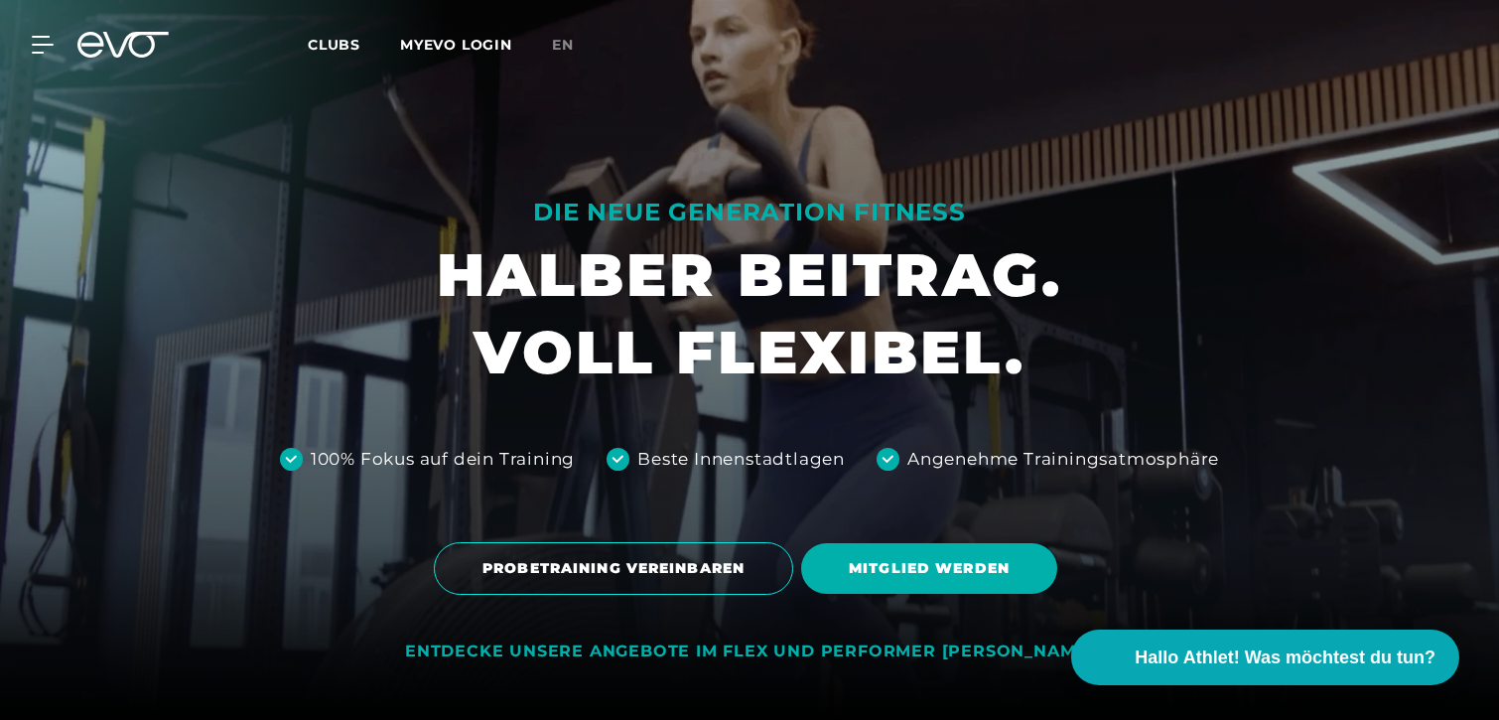
click at [938, 473] on div "Angenehme Trainingsatmosphäre" at bounding box center [1063, 460] width 312 height 26
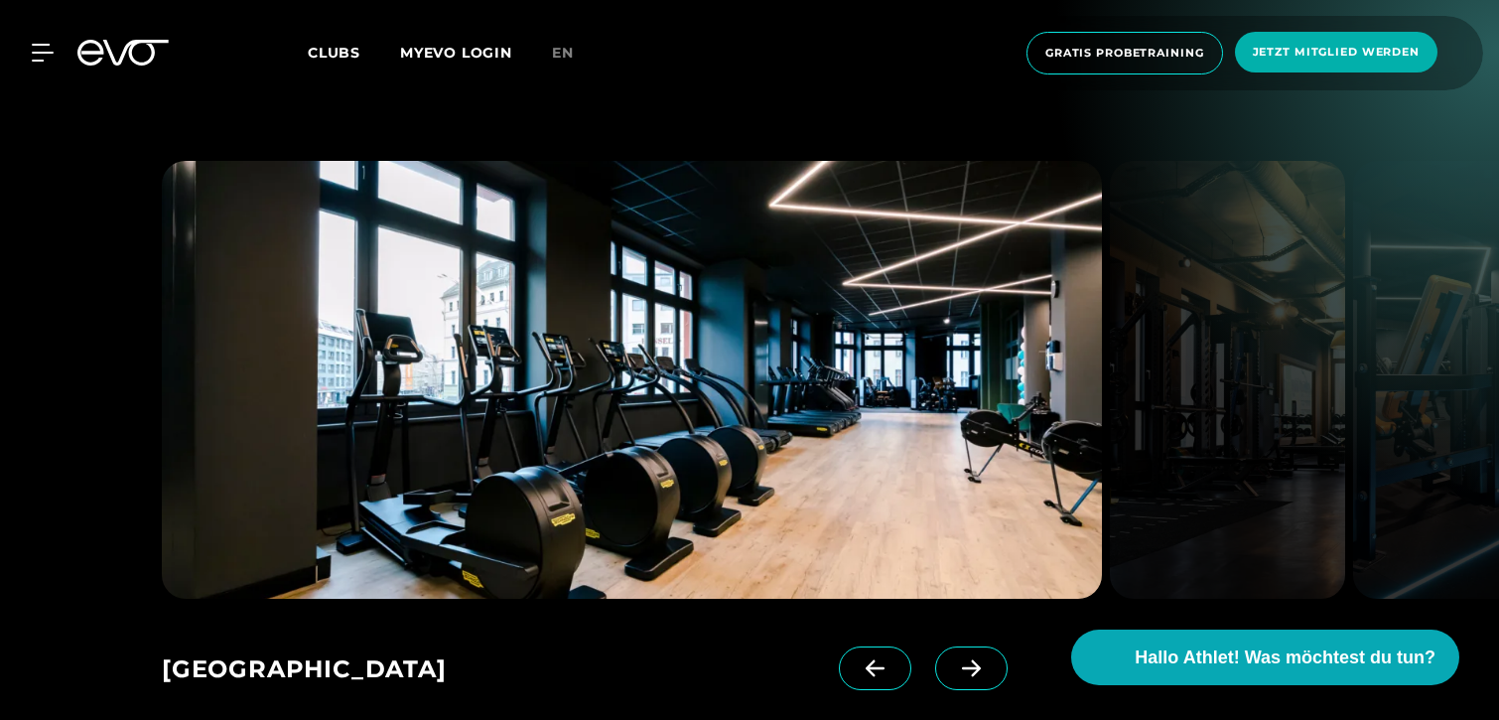
scroll to position [2885, 0]
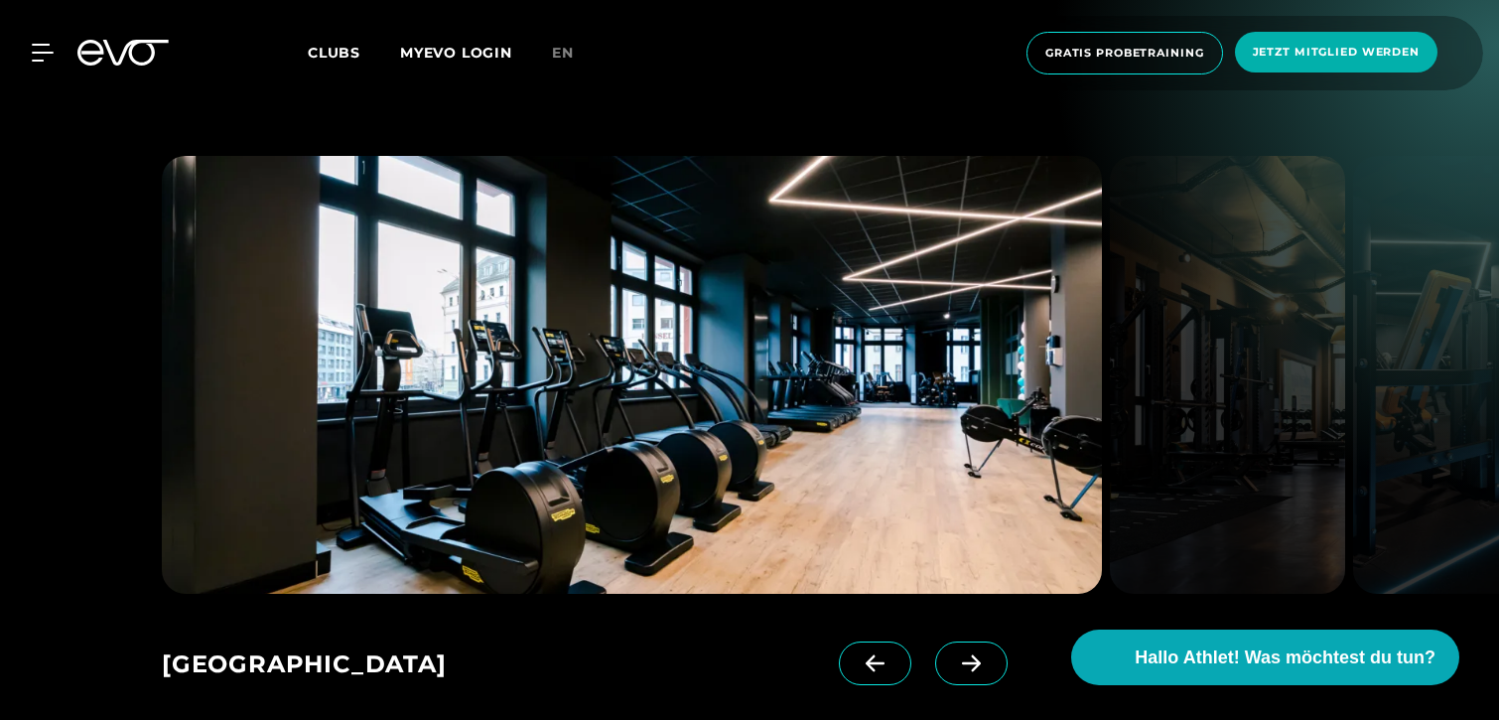
click at [954, 654] on icon at bounding box center [971, 663] width 35 height 18
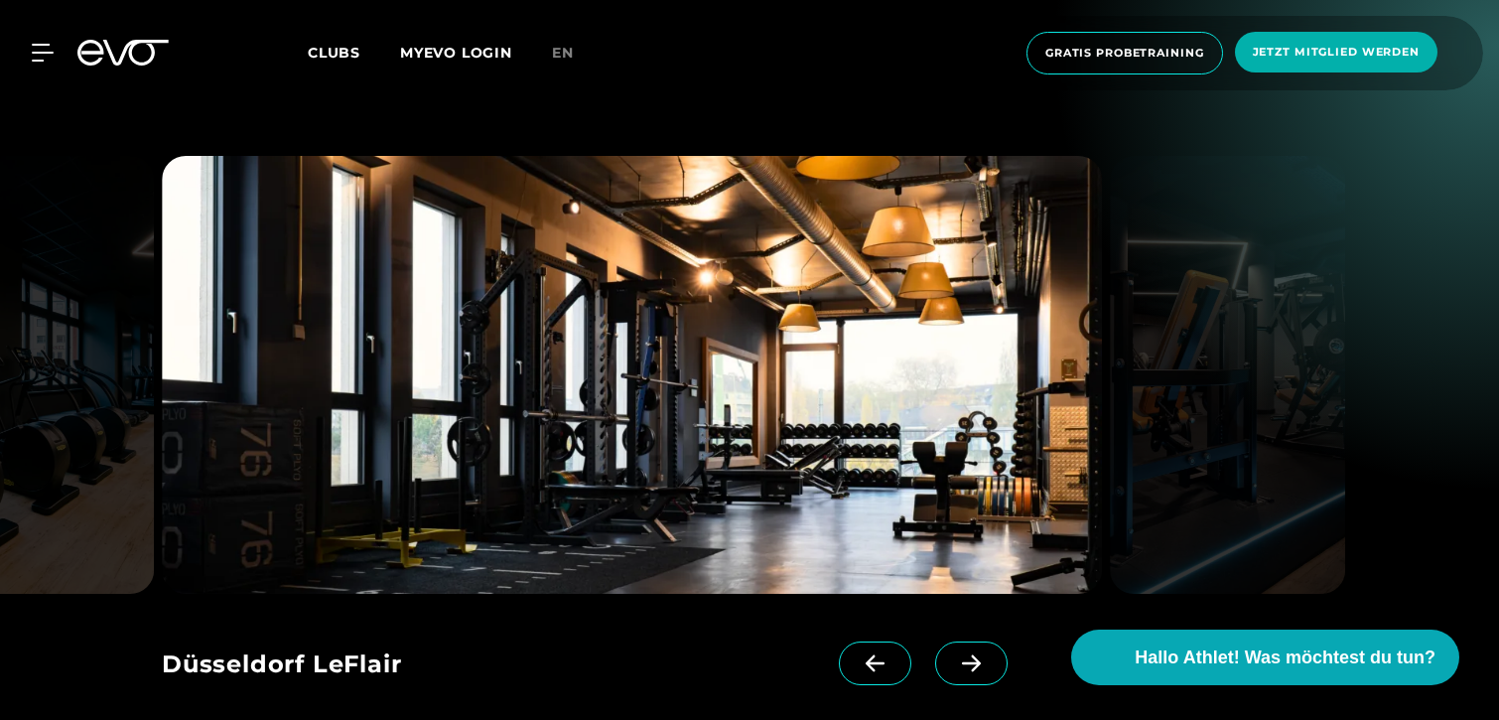
click at [954, 654] on icon at bounding box center [971, 663] width 35 height 18
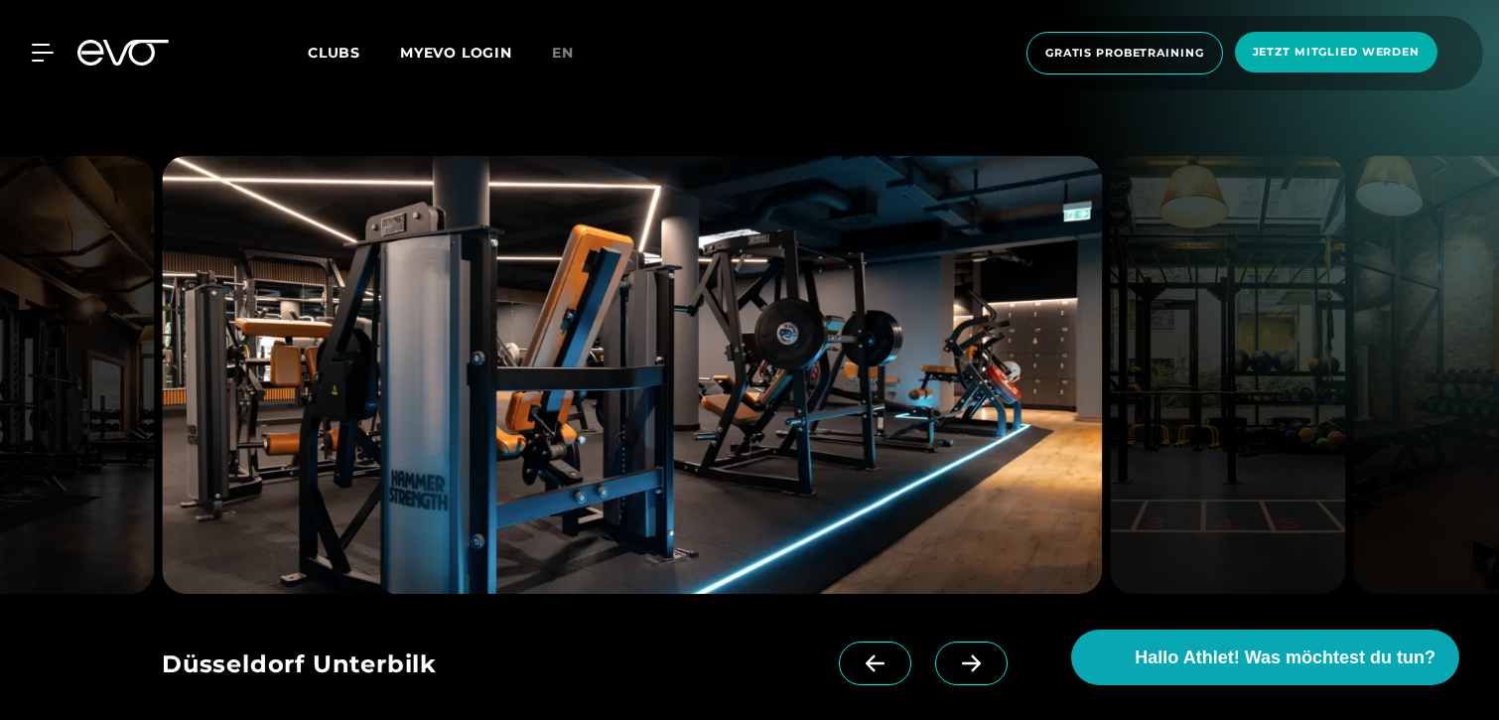
click at [954, 654] on icon at bounding box center [971, 663] width 35 height 18
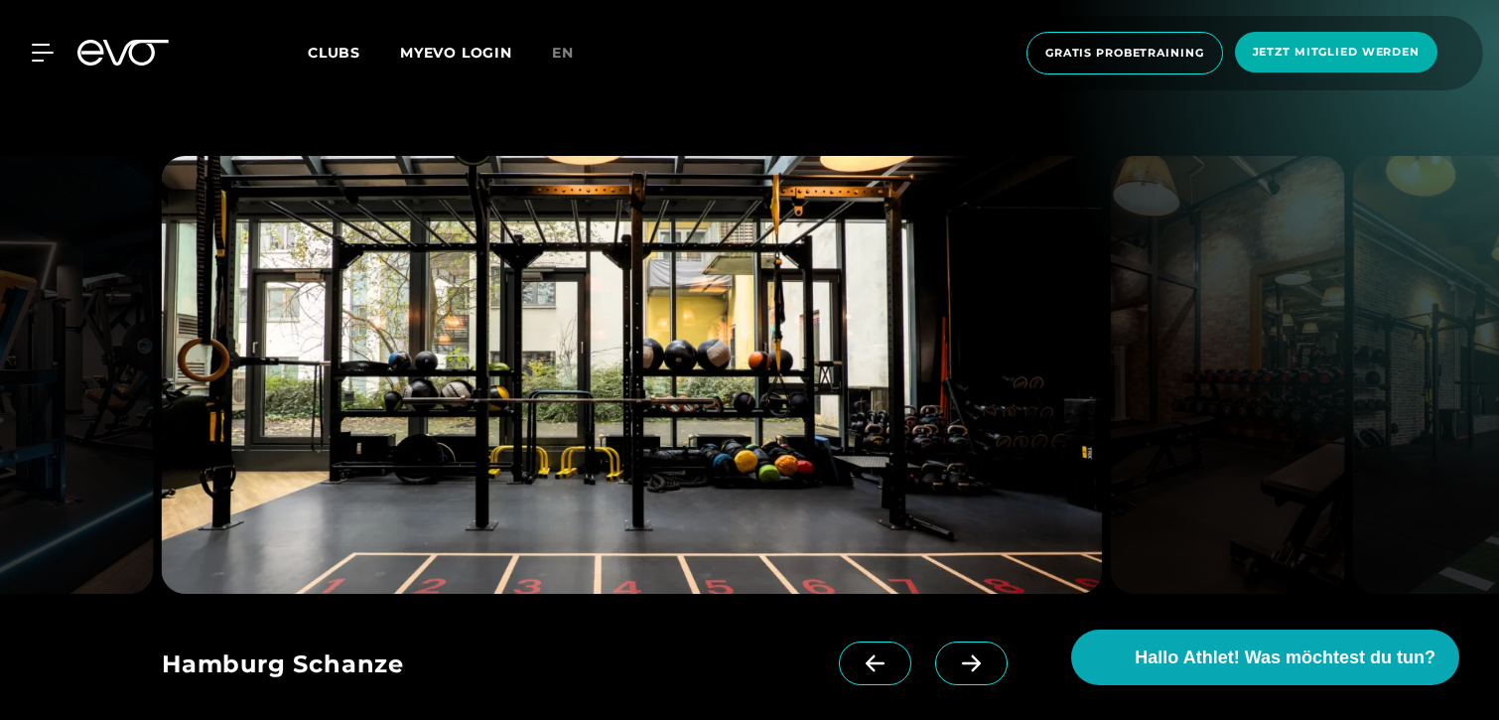
click at [954, 654] on icon at bounding box center [971, 663] width 35 height 18
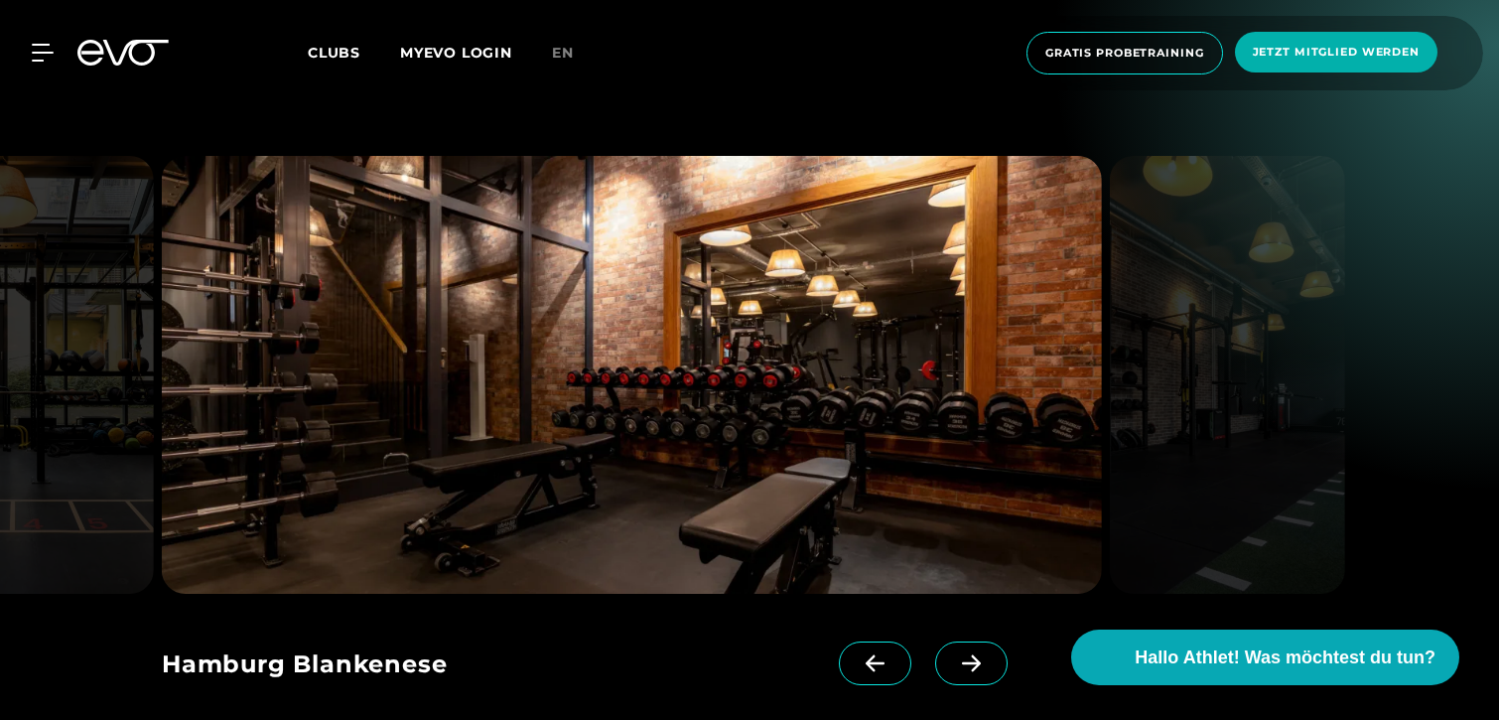
click at [954, 654] on icon at bounding box center [971, 663] width 35 height 18
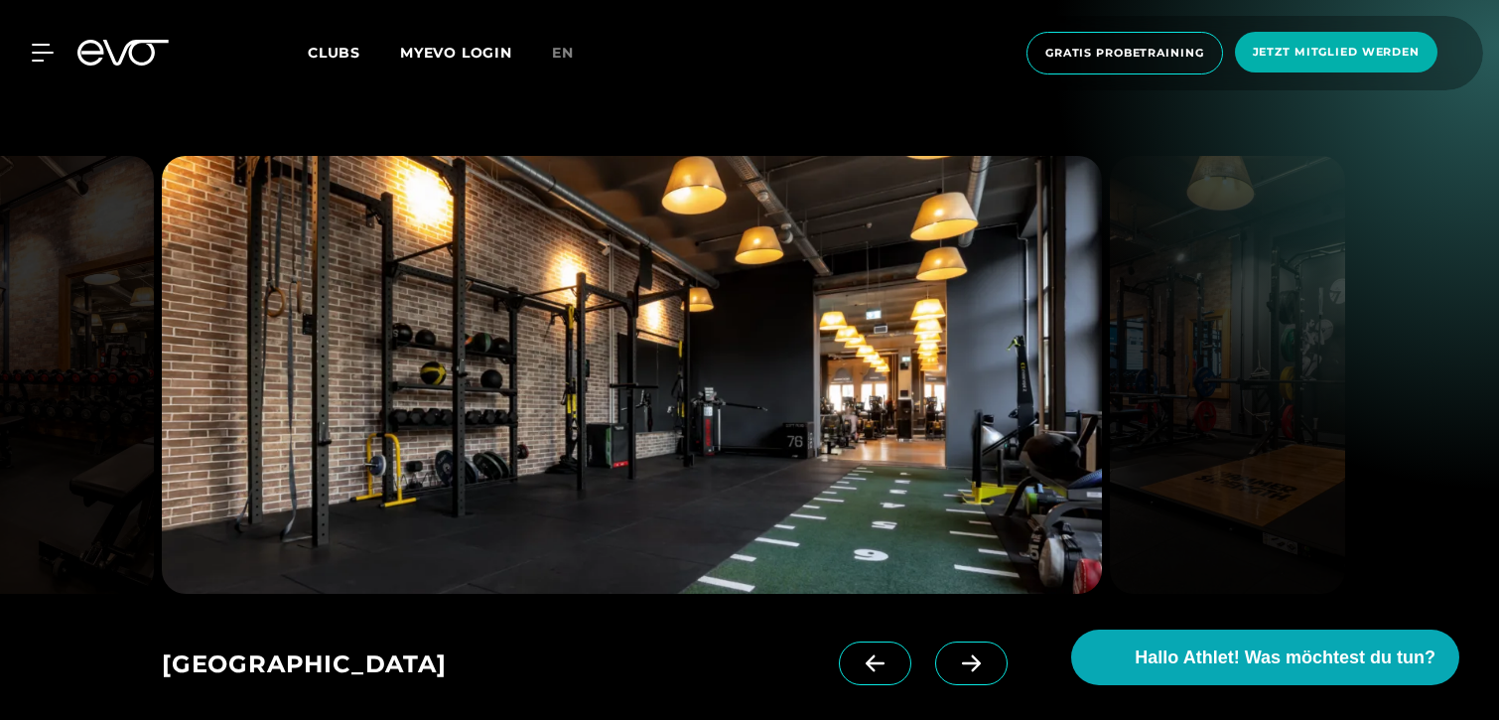
click at [954, 654] on icon at bounding box center [971, 663] width 35 height 18
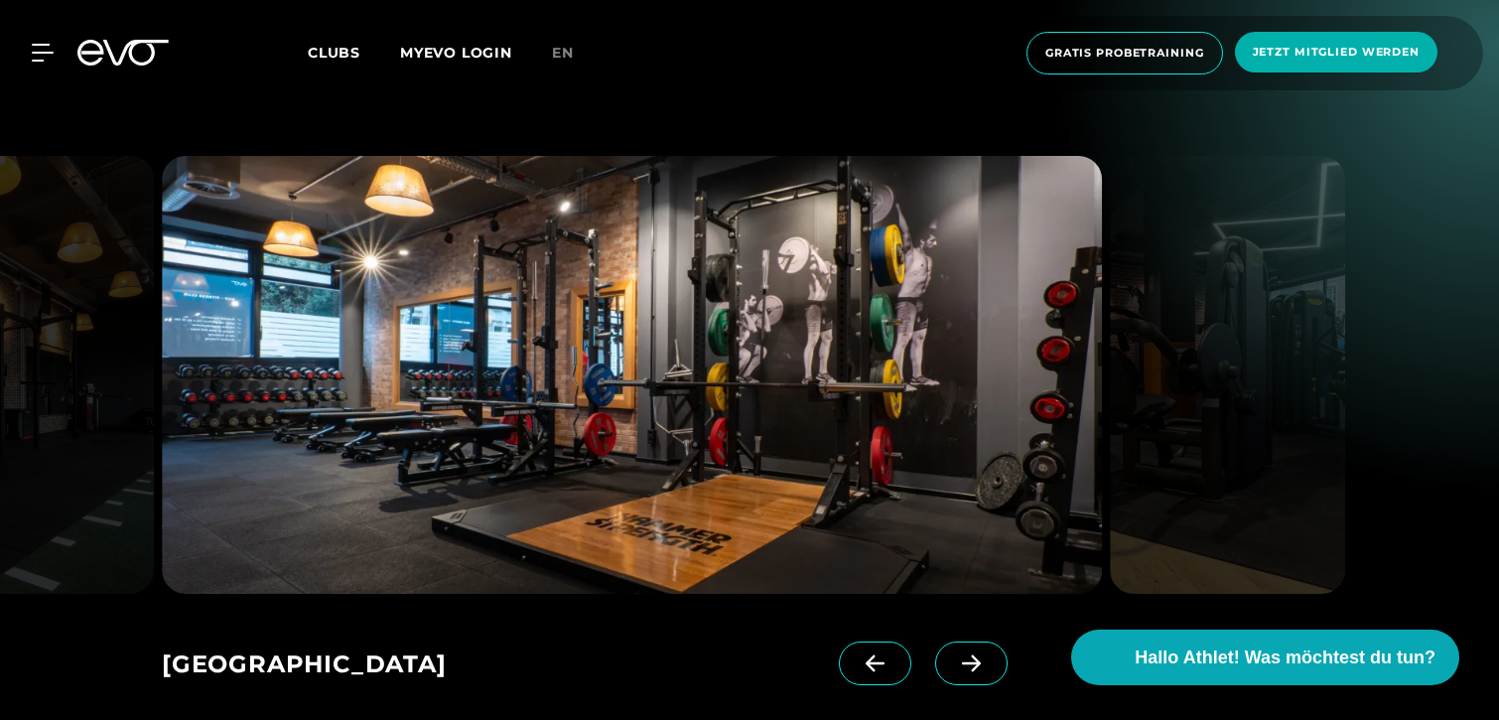
click at [954, 654] on icon at bounding box center [971, 663] width 35 height 18
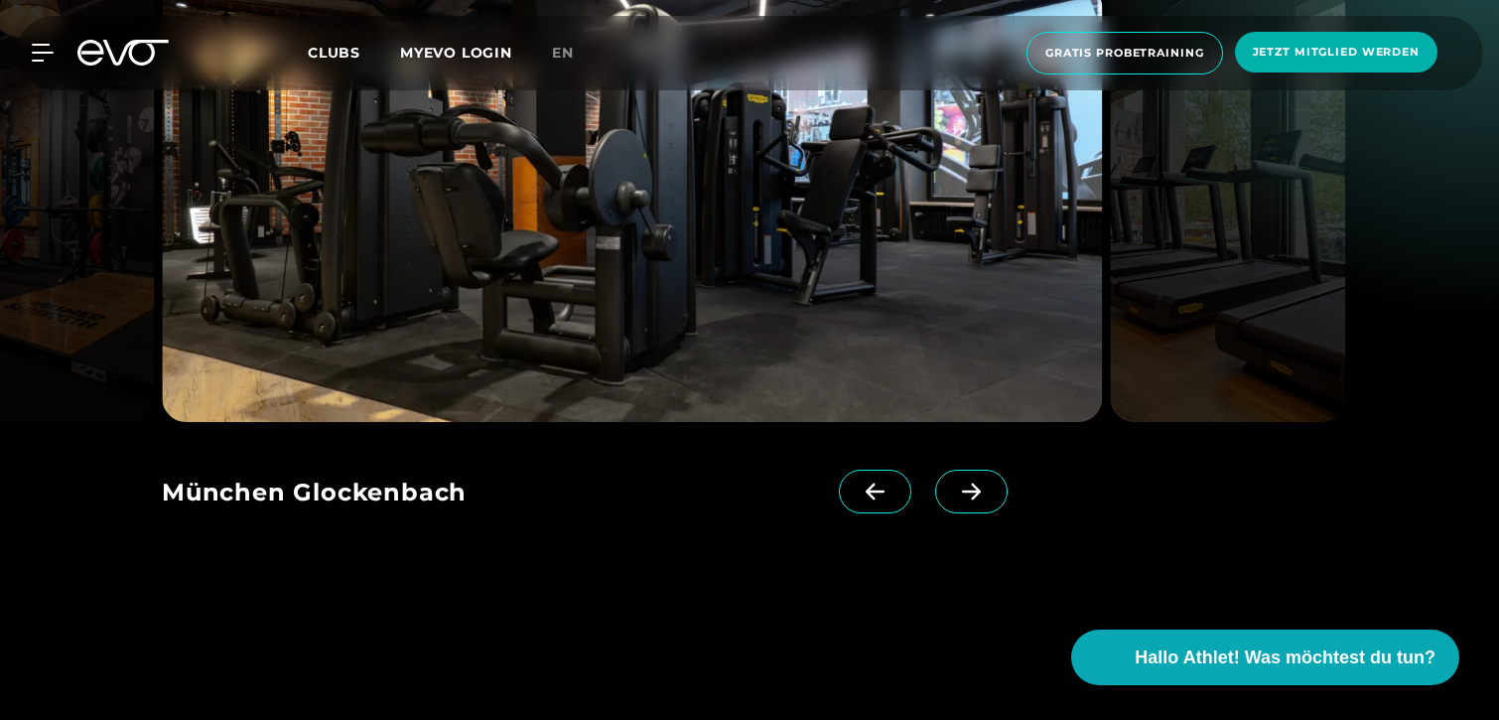
scroll to position [3262, 0]
